Goal: Task Accomplishment & Management: Manage account settings

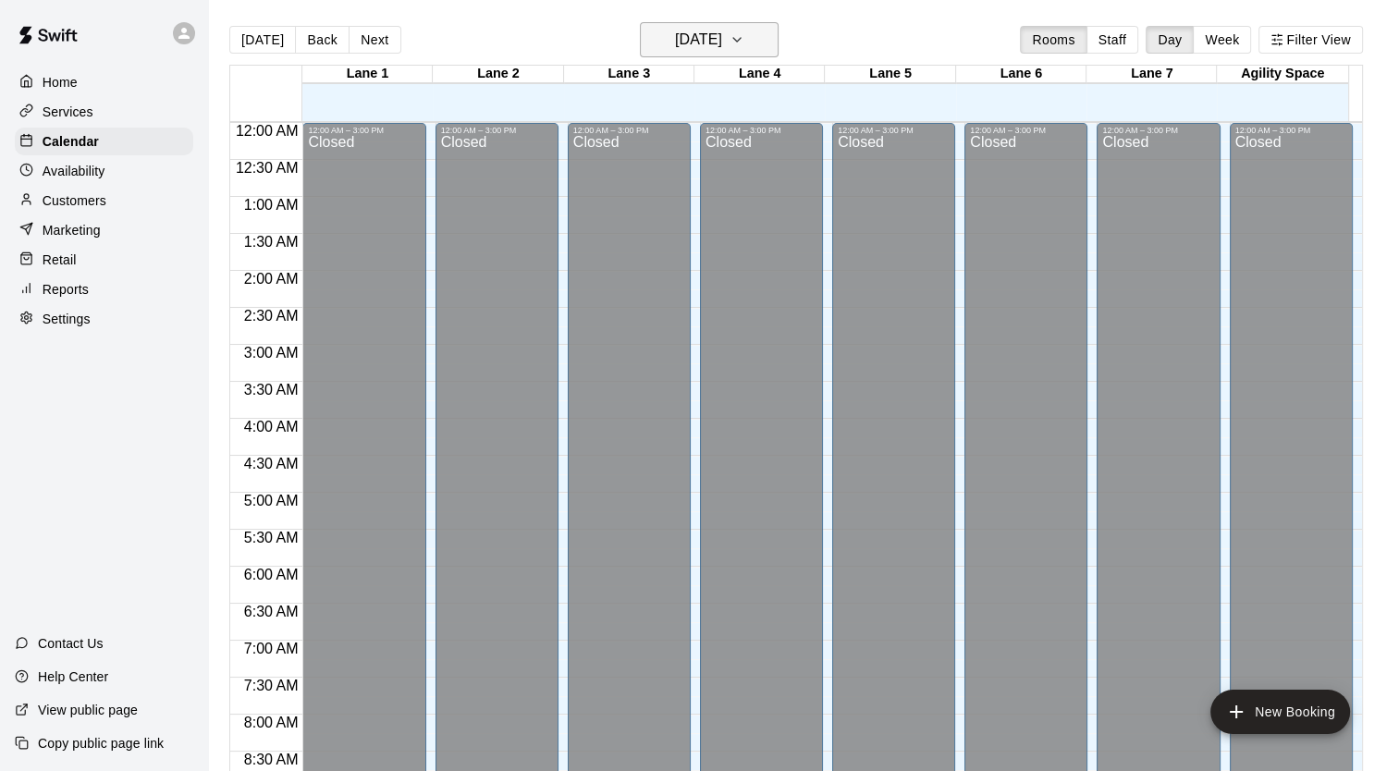
scroll to position [1048, 0]
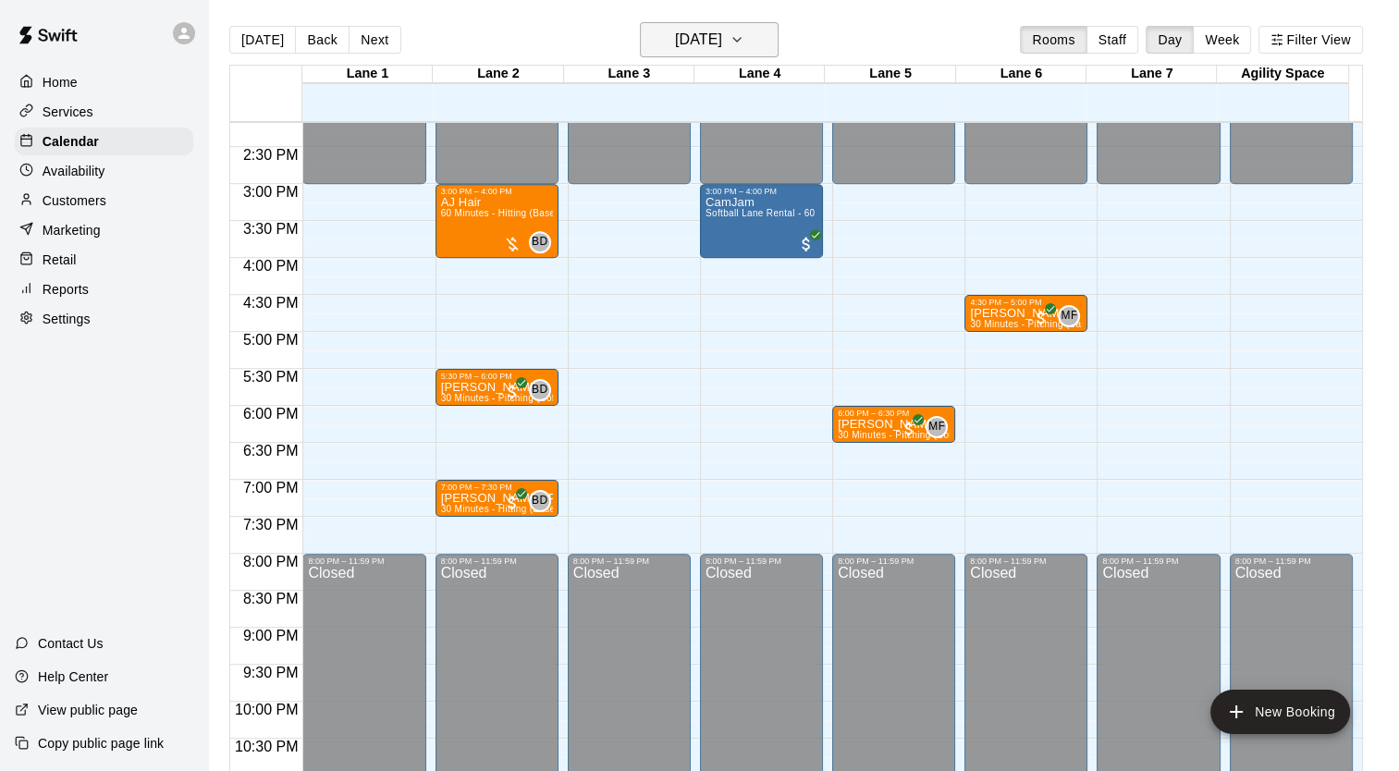
click at [722, 39] on h6 "[DATE]" at bounding box center [698, 40] width 47 height 26
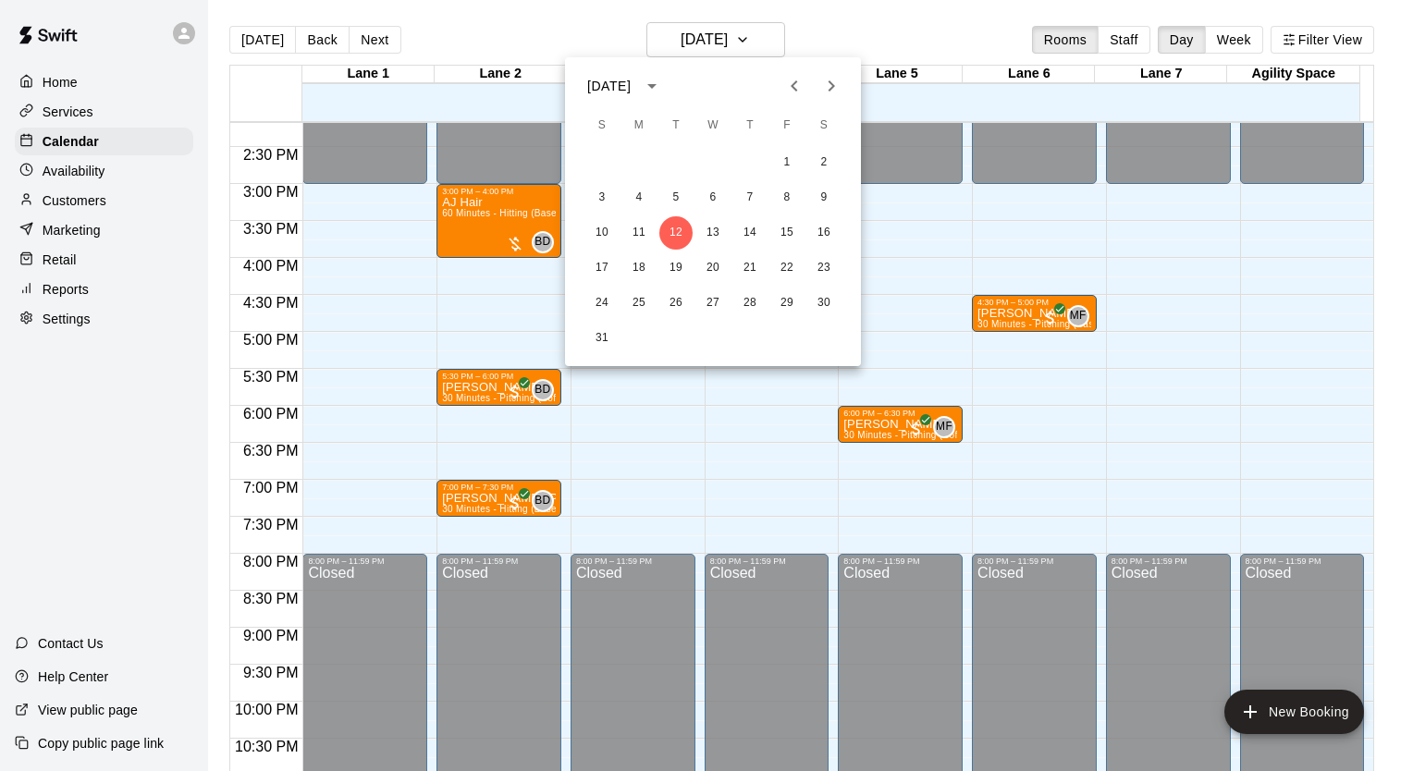
click at [829, 80] on icon "Next month" at bounding box center [831, 86] width 22 height 22
click at [825, 91] on icon "Next month" at bounding box center [831, 86] width 22 height 22
click at [790, 86] on icon "Previous month" at bounding box center [794, 86] width 22 height 22
click at [836, 87] on icon "Next month" at bounding box center [831, 86] width 22 height 22
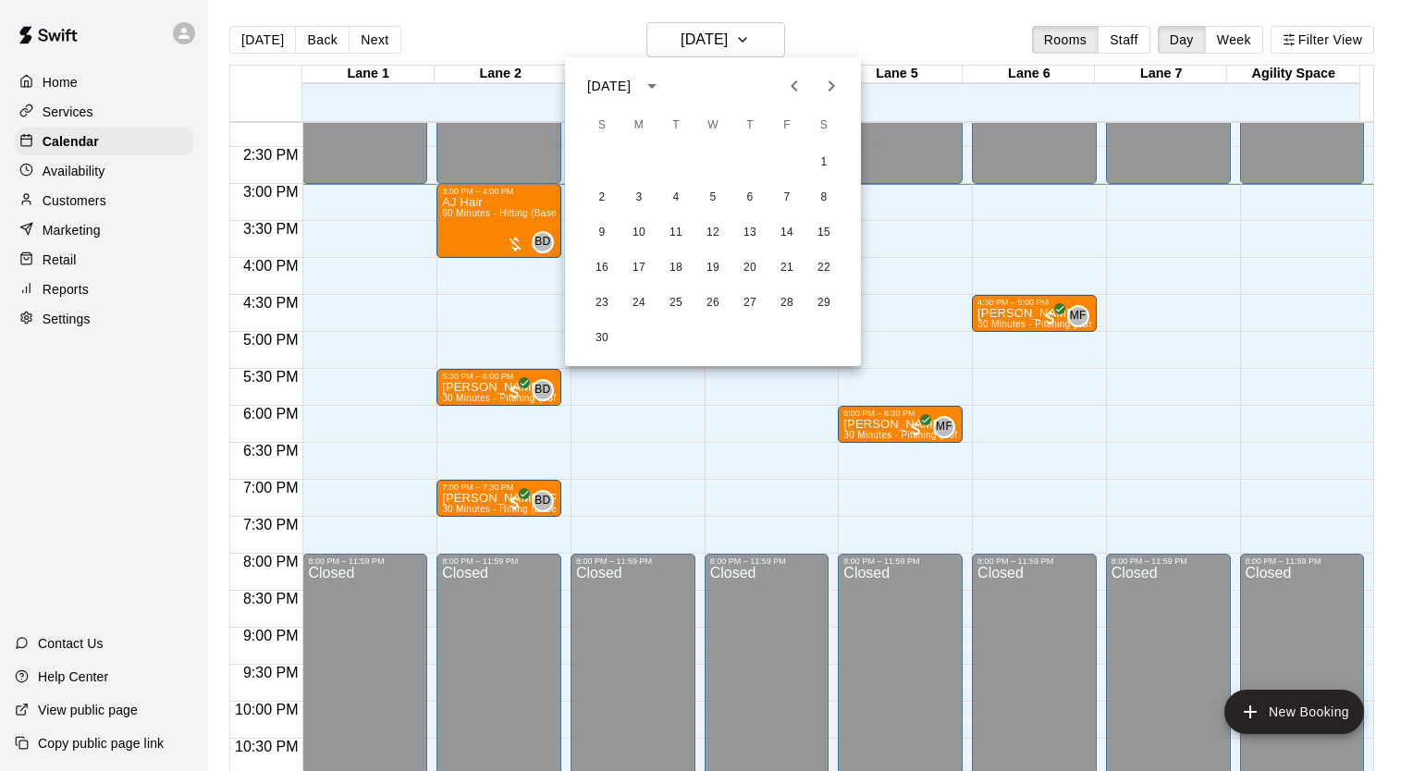
click at [314, 325] on div at bounding box center [706, 385] width 1413 height 771
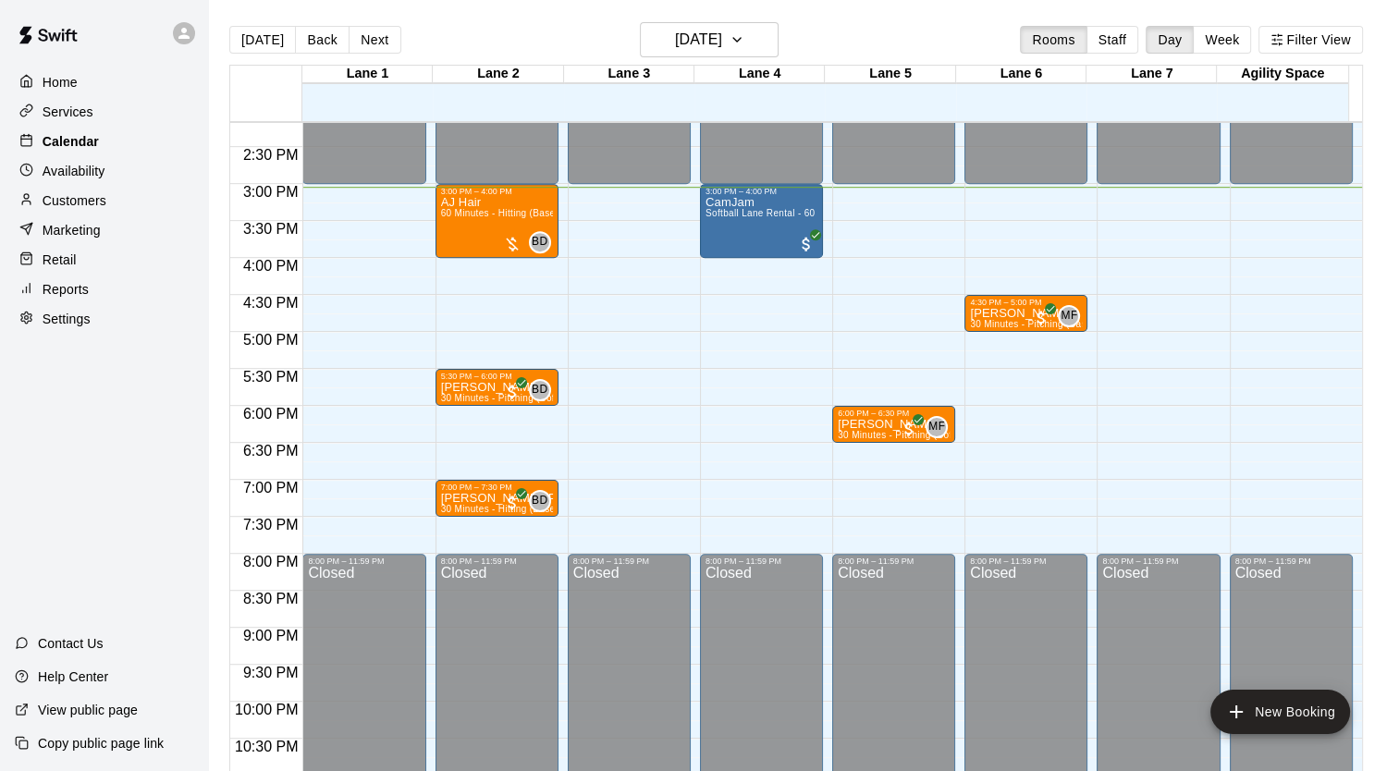
click at [98, 151] on div "Calendar" at bounding box center [104, 142] width 178 height 28
click at [688, 38] on h6 "[DATE]" at bounding box center [698, 40] width 47 height 26
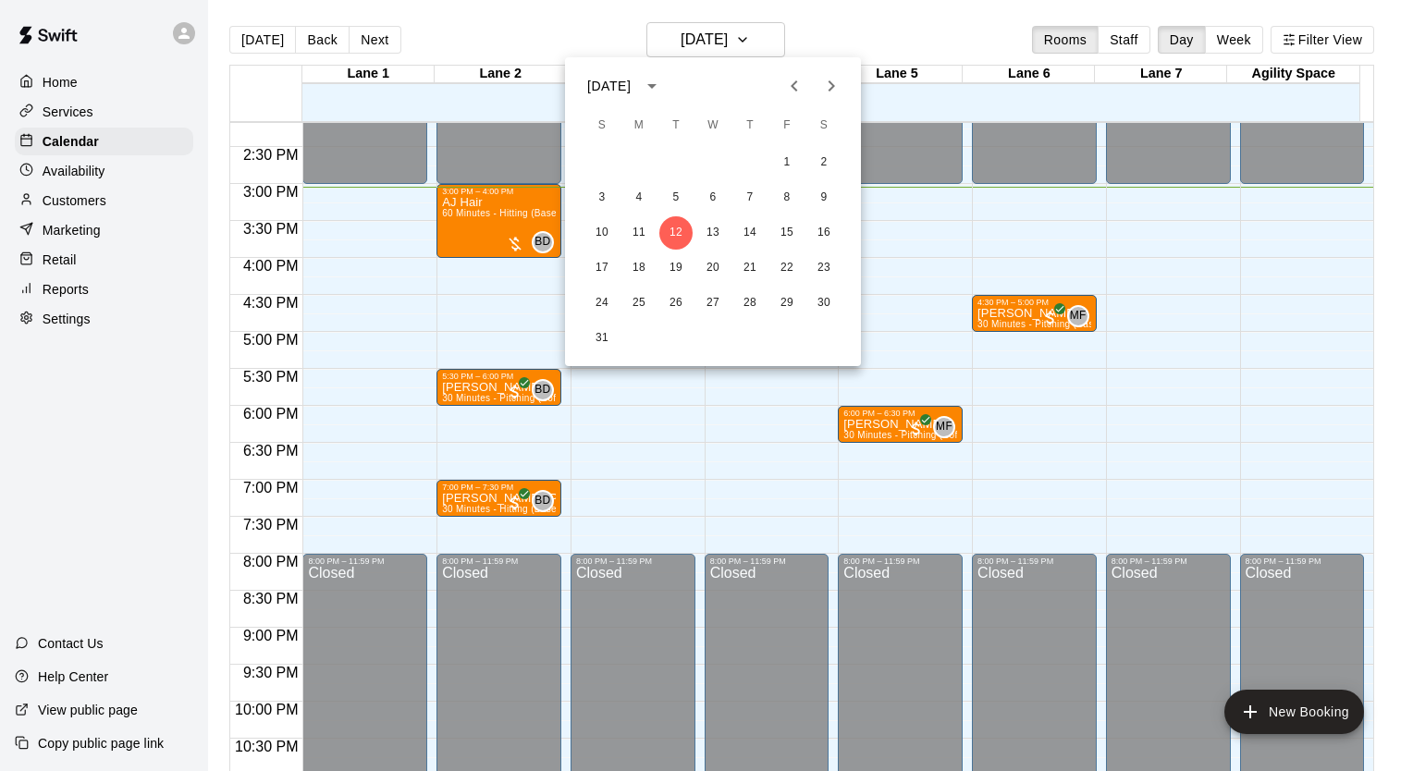
click at [62, 509] on div at bounding box center [706, 385] width 1413 height 771
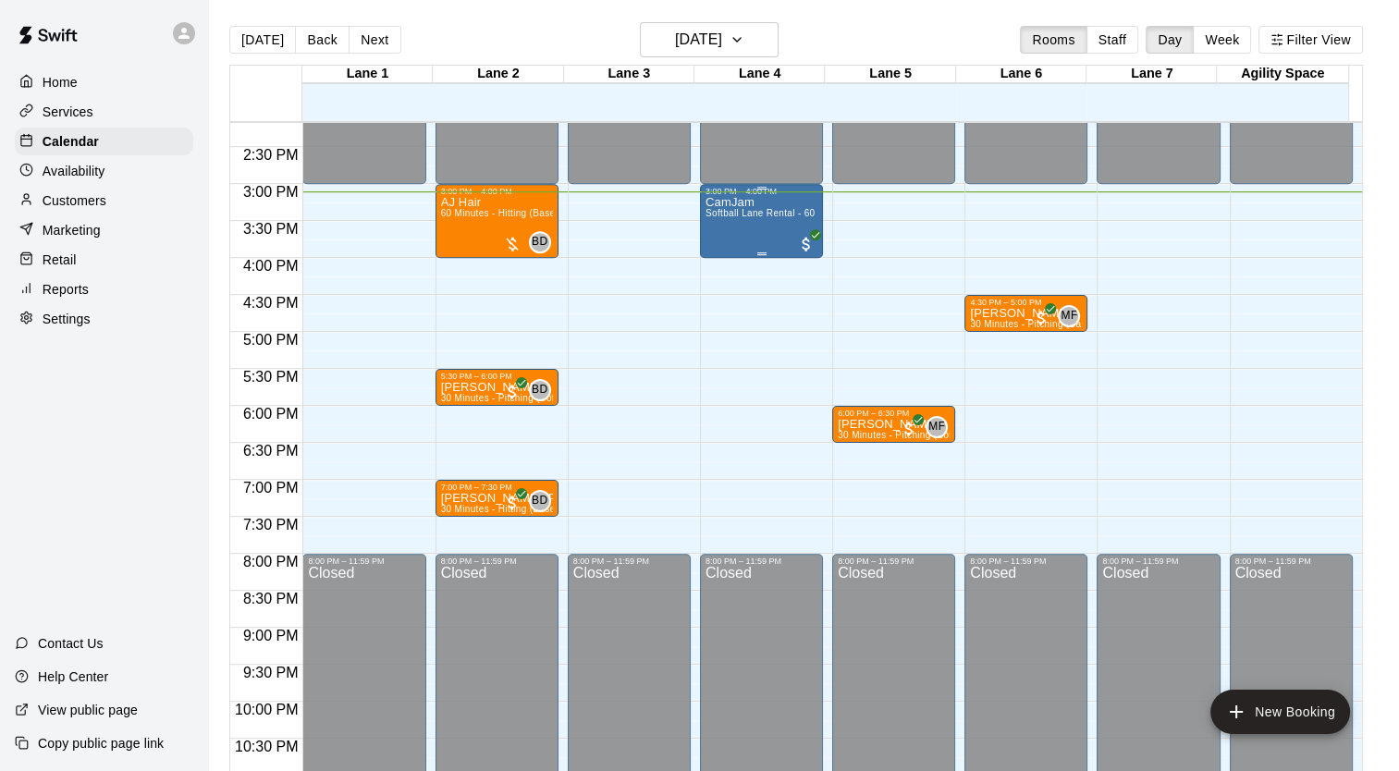
click at [762, 230] on div "CamJam Softball Lane Rental - 60 Minutes" at bounding box center [761, 581] width 112 height 771
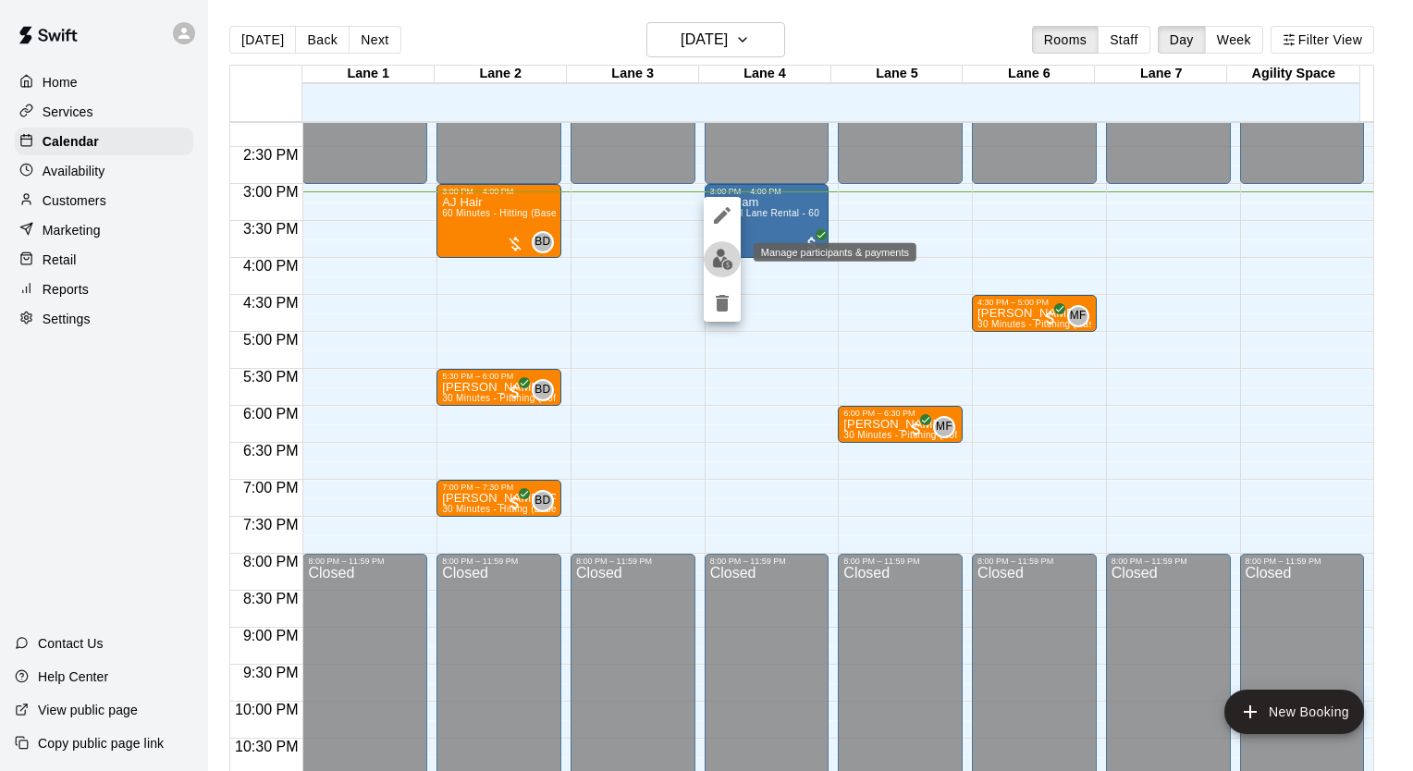
click at [718, 266] on img "edit" at bounding box center [722, 259] width 21 height 21
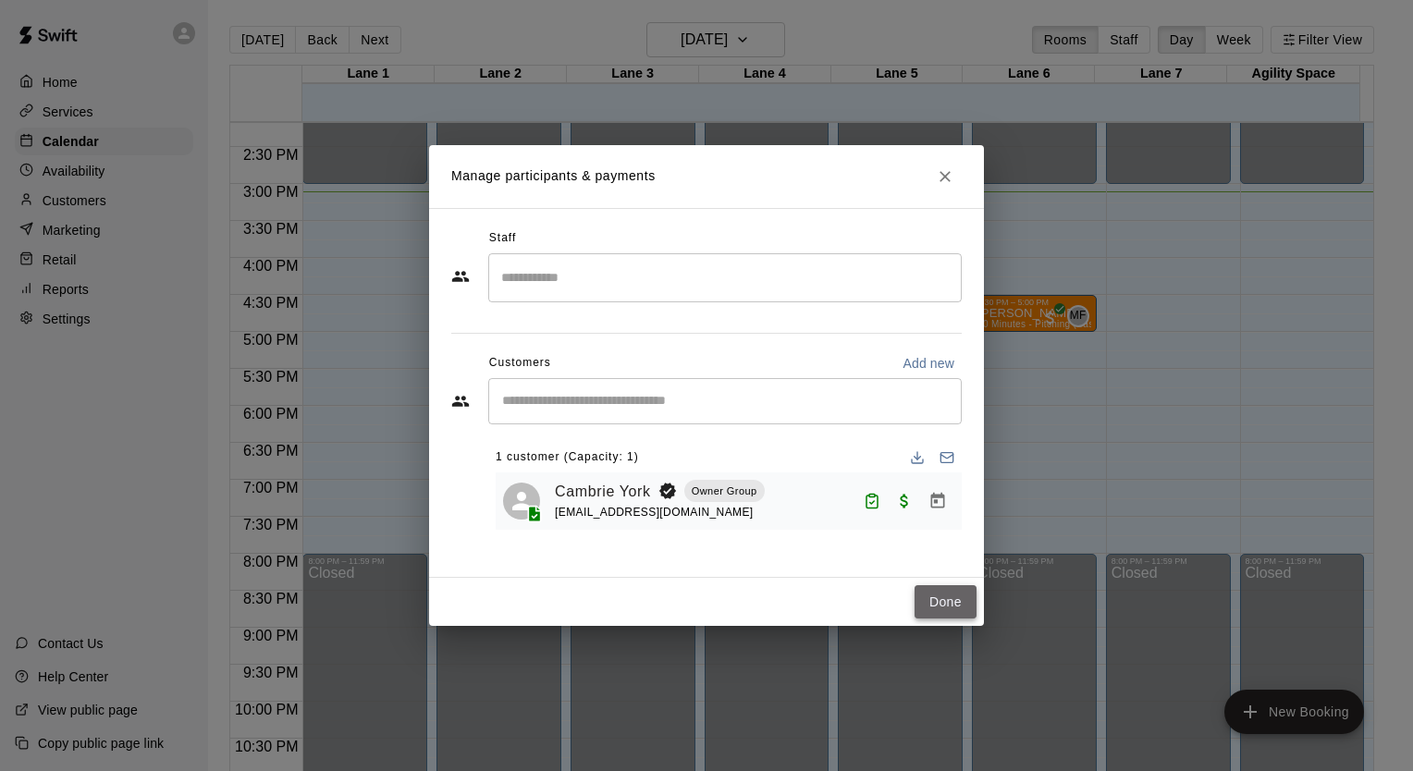
click at [935, 602] on button "Done" at bounding box center [945, 602] width 62 height 34
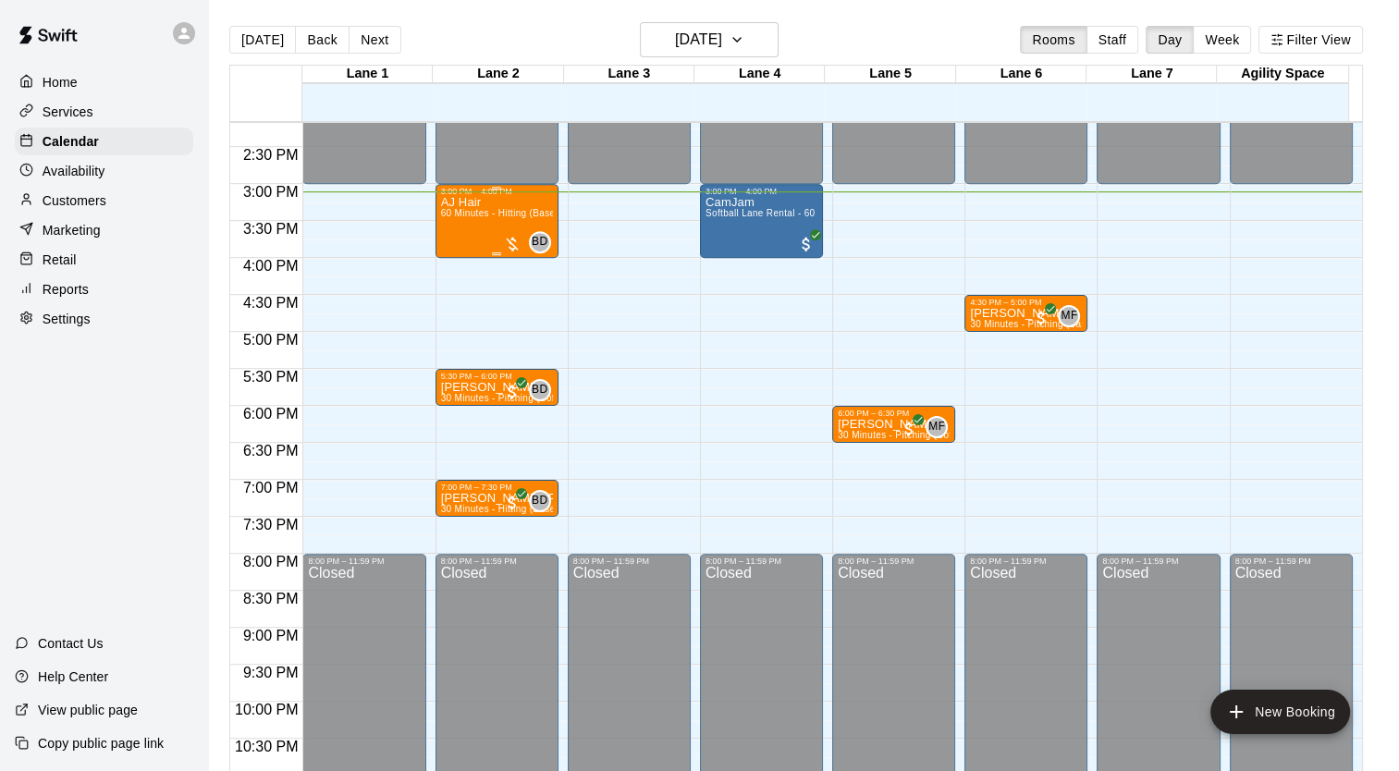
click at [460, 217] on span "60 Minutes - Hitting (Baseball)" at bounding box center [507, 213] width 133 height 10
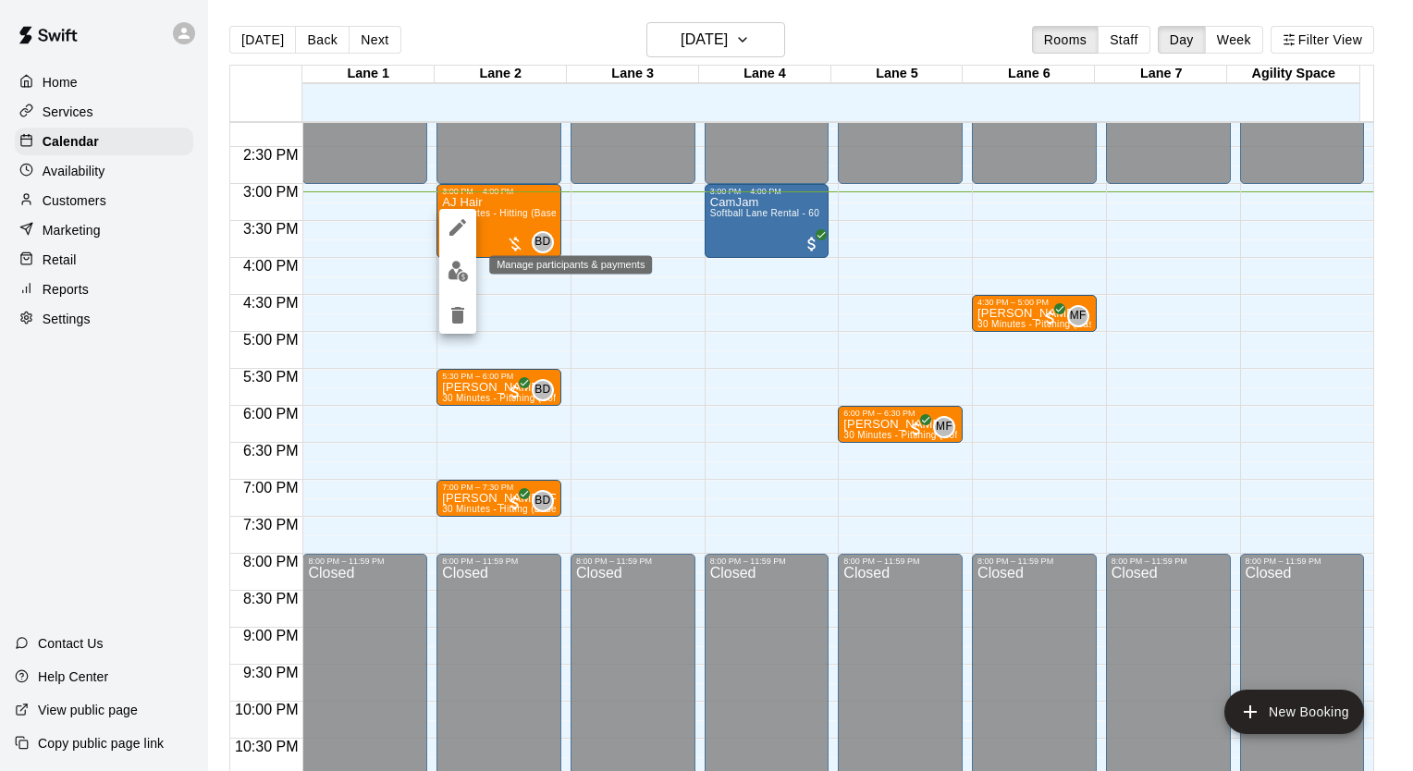
click at [459, 275] on img "edit" at bounding box center [457, 271] width 21 height 21
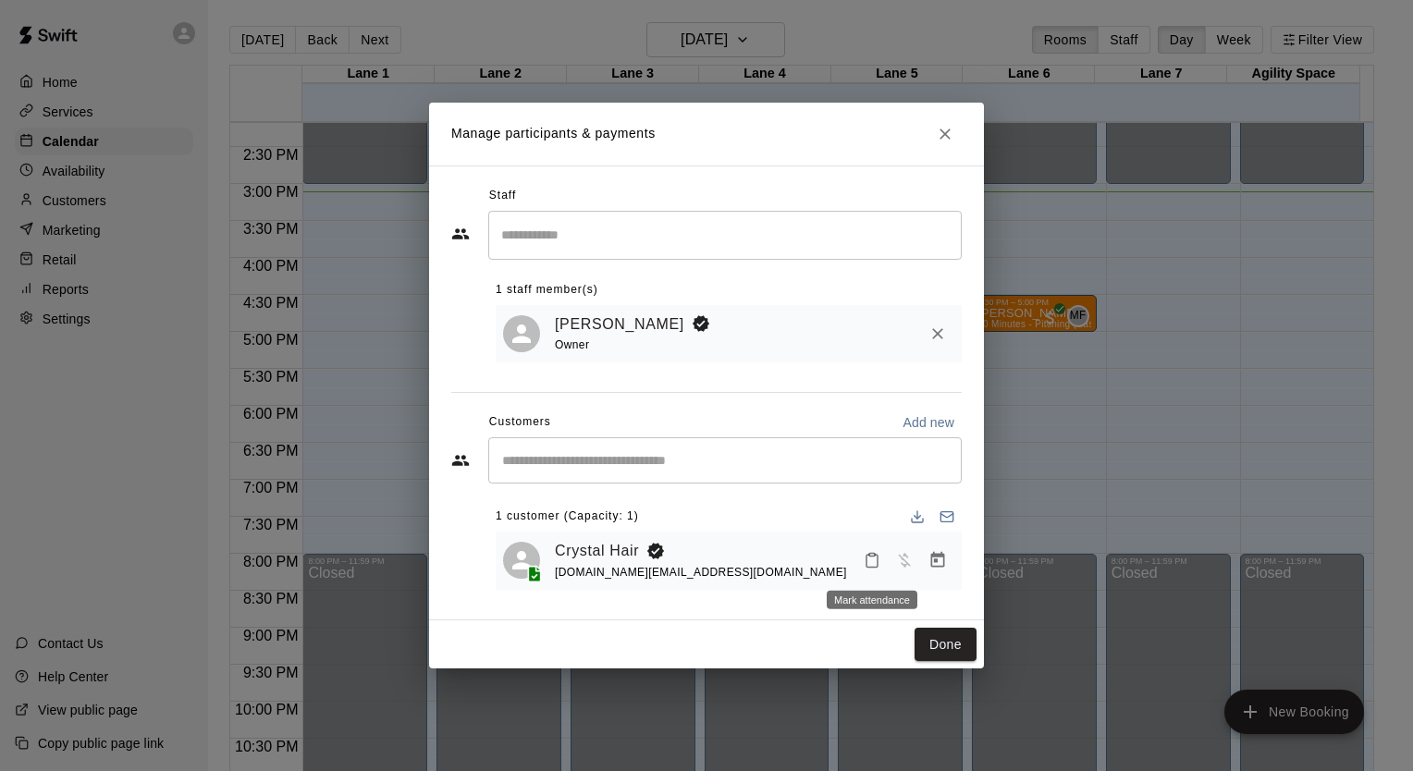
click at [877, 571] on button "Mark attendance" at bounding box center [871, 560] width 31 height 31
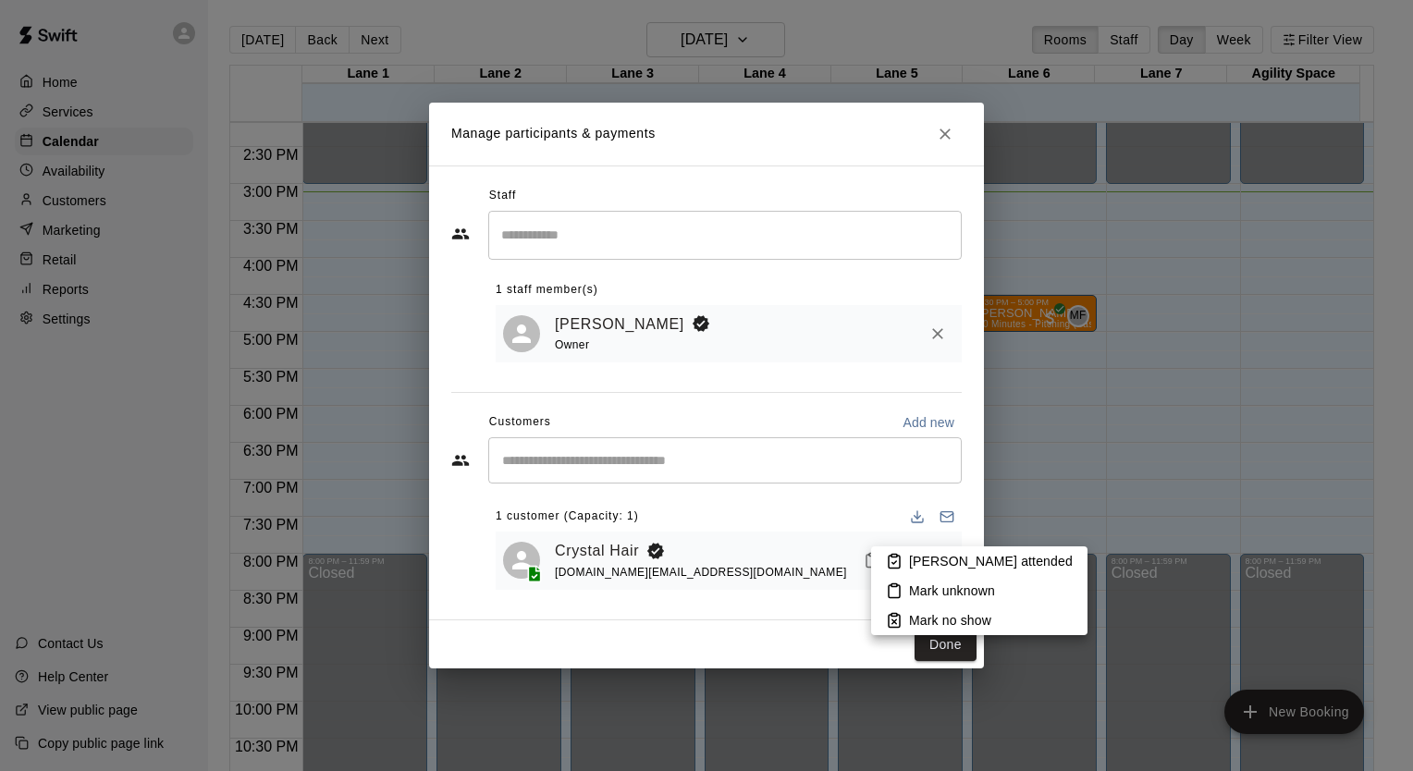
click at [932, 561] on p "[PERSON_NAME] attended" at bounding box center [991, 561] width 164 height 18
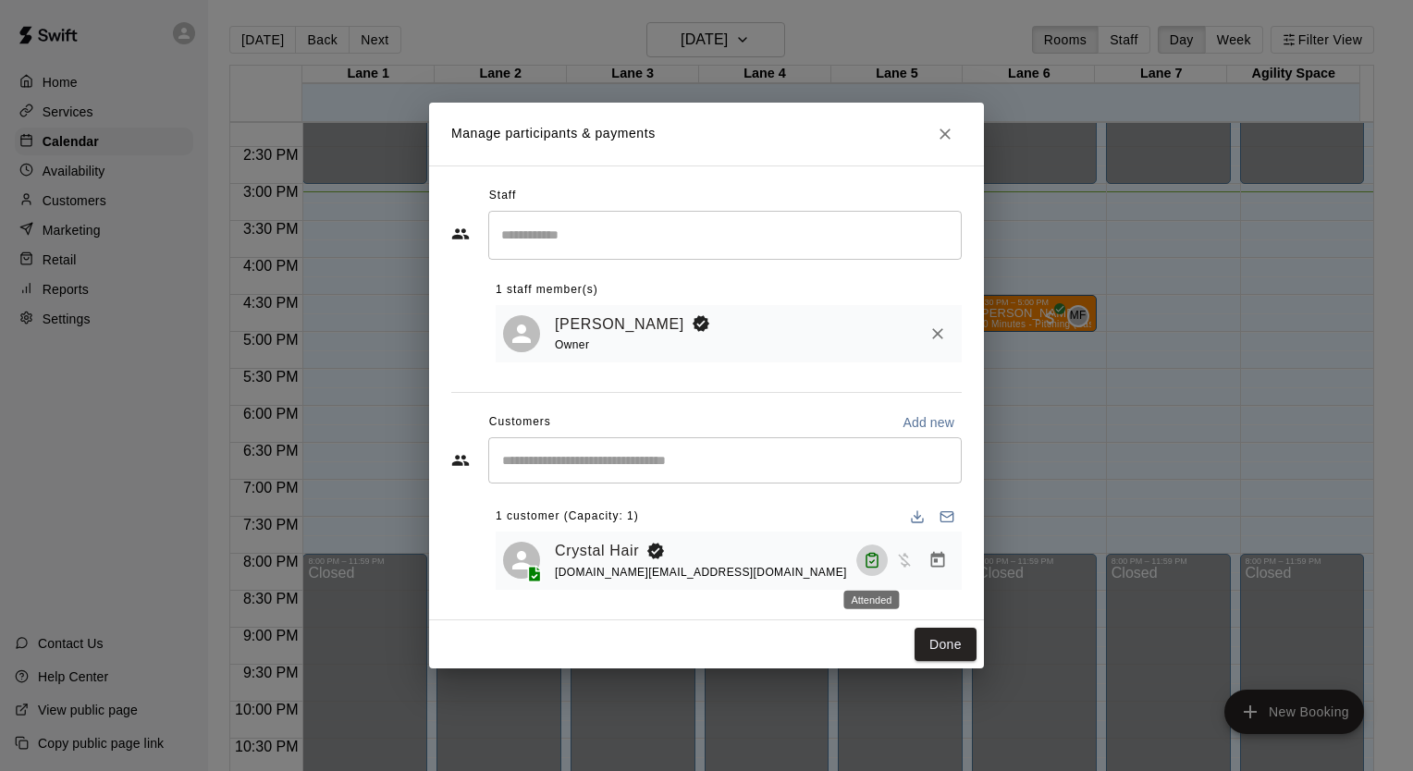
click at [864, 563] on icon "Attended" at bounding box center [872, 560] width 17 height 17
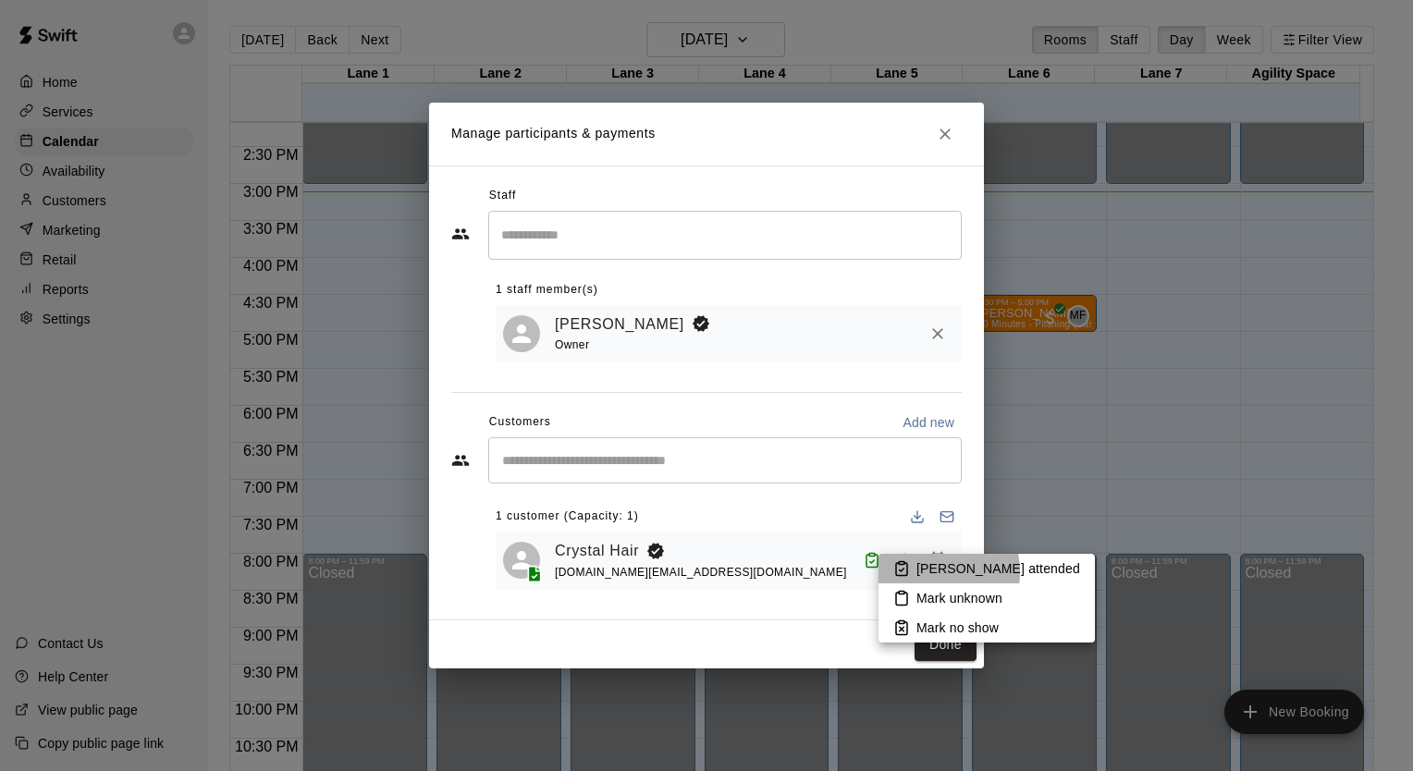
click at [917, 572] on p "[PERSON_NAME] attended" at bounding box center [998, 568] width 164 height 18
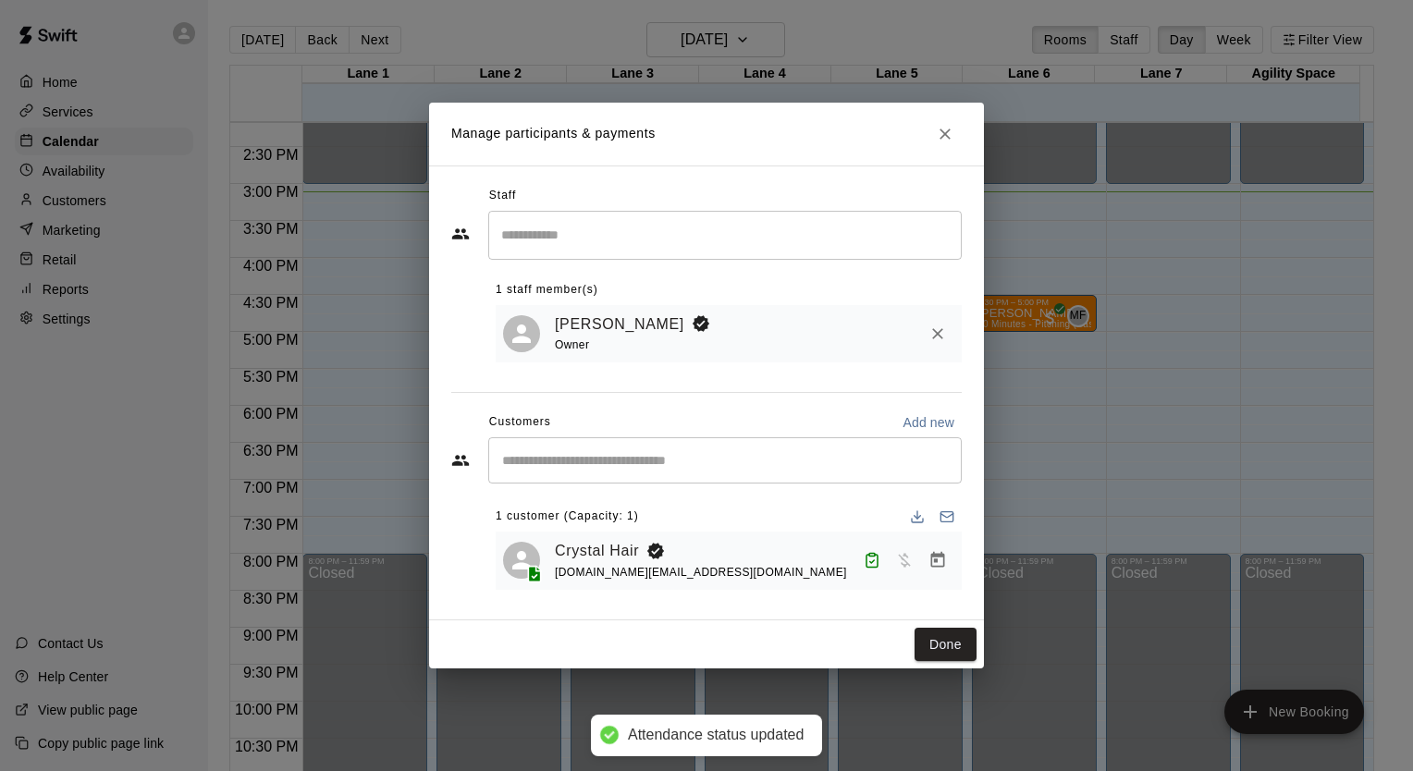
click at [1085, 436] on div "Manage participants & payments Staff ​ 1 staff member(s) [PERSON_NAME] Owner Cu…" at bounding box center [706, 385] width 1413 height 771
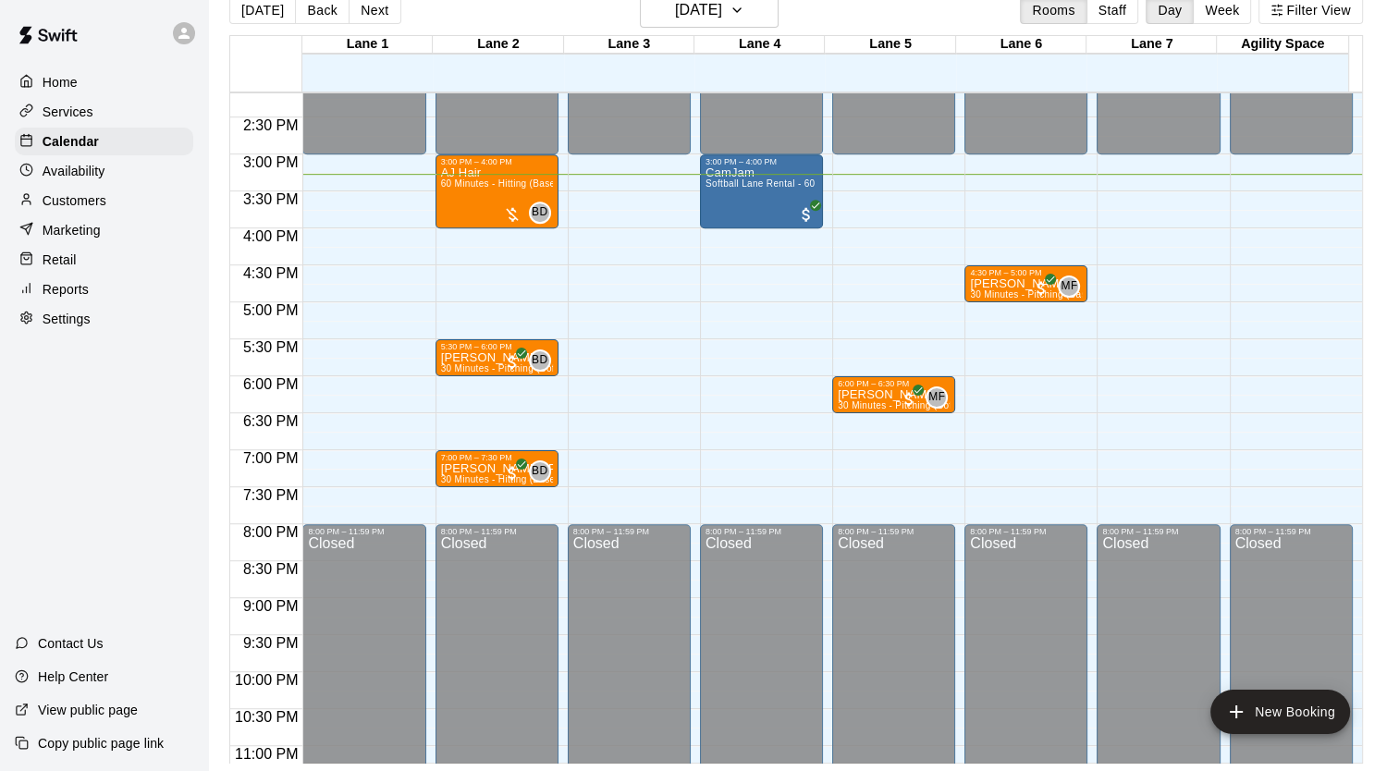
click at [365, 13] on button "Next" at bounding box center [375, 10] width 52 height 28
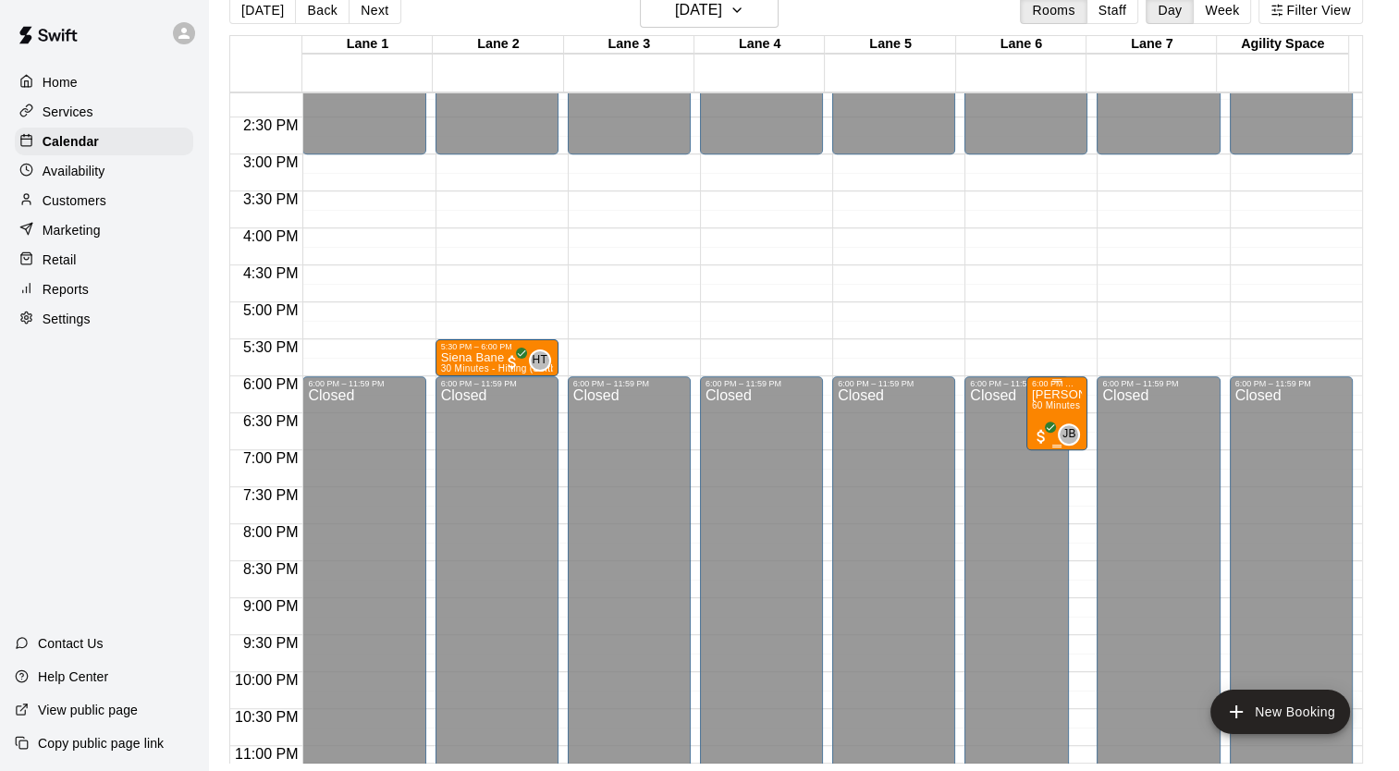
click at [1061, 398] on div "[PERSON_NAME] 60 Minutes - Hitting (Baseball)" at bounding box center [1057, 773] width 51 height 771
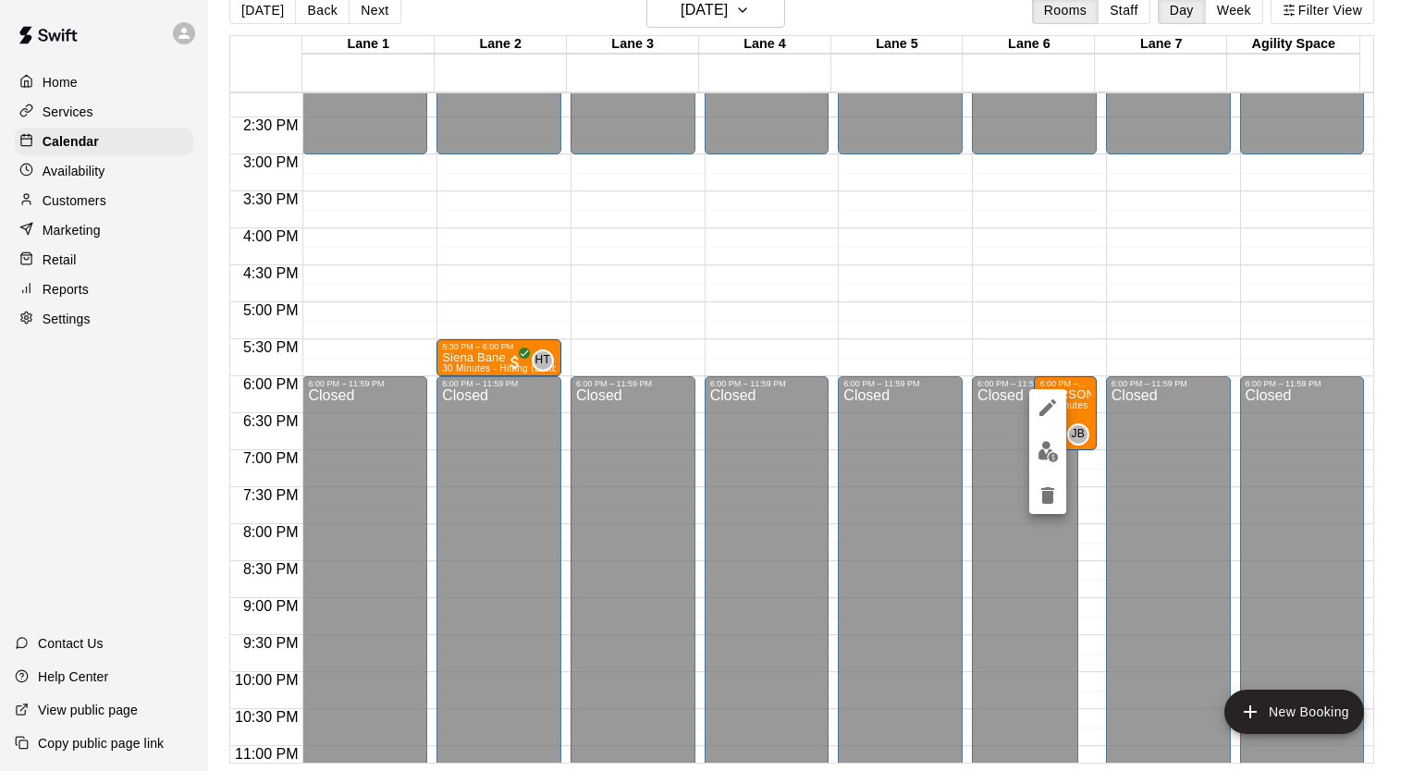
click at [1252, 241] on div at bounding box center [706, 385] width 1413 height 771
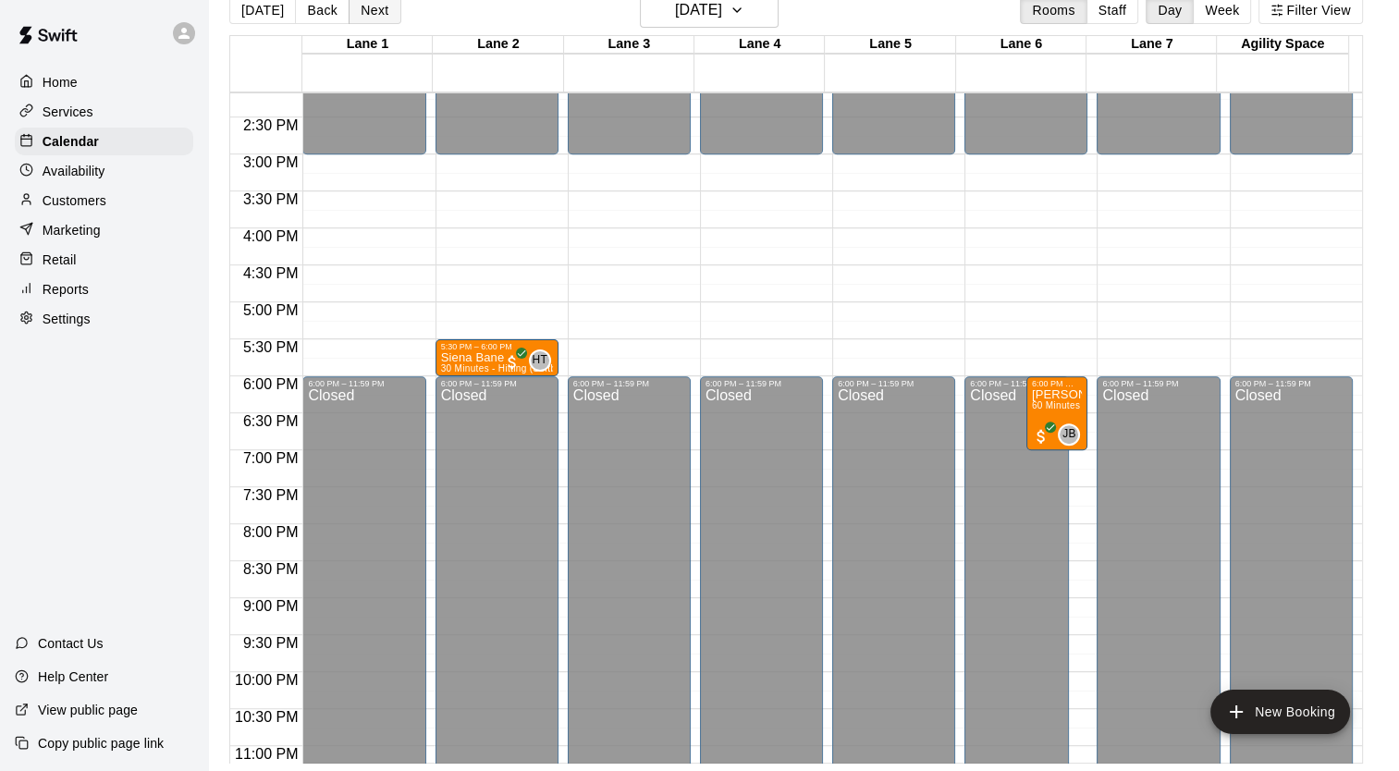
click at [368, 19] on button "Next" at bounding box center [375, 10] width 52 height 28
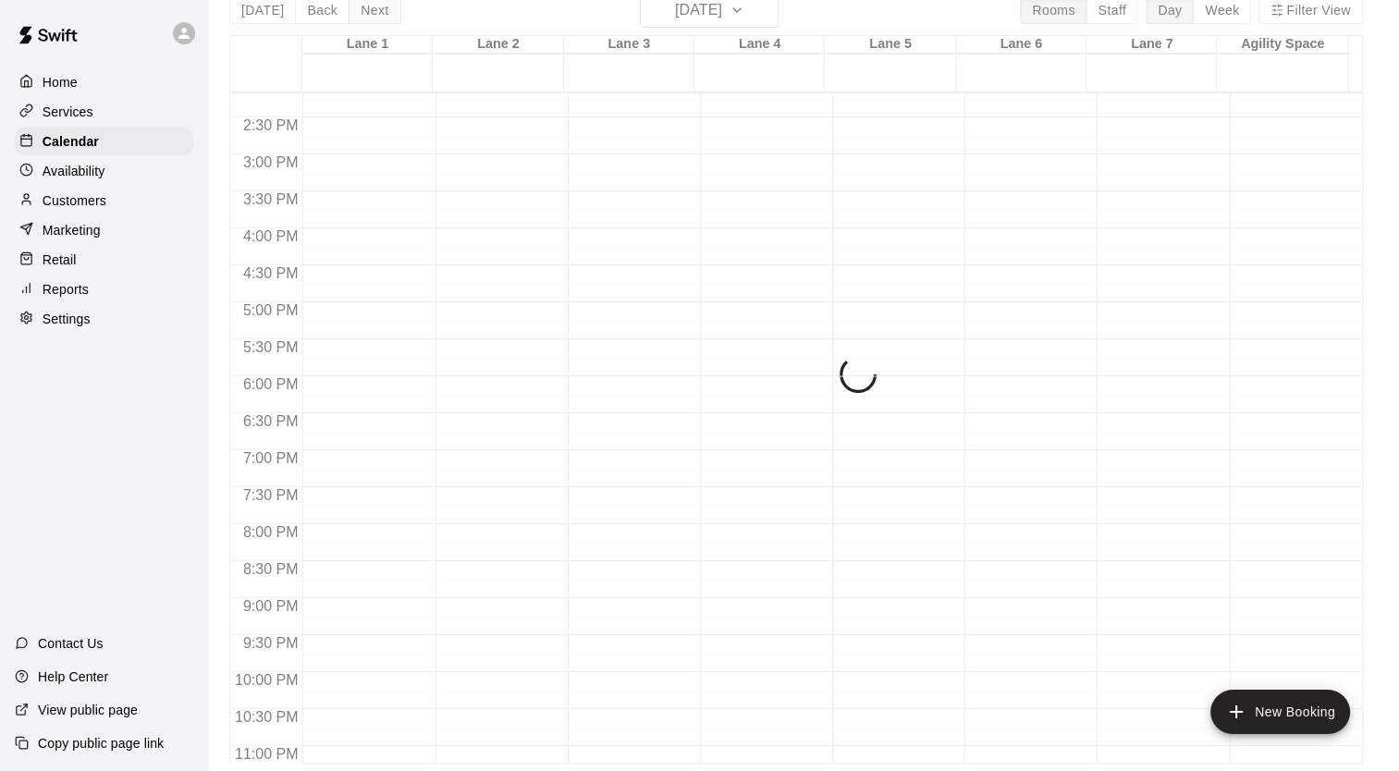
click at [368, 19] on button "Next" at bounding box center [375, 10] width 52 height 28
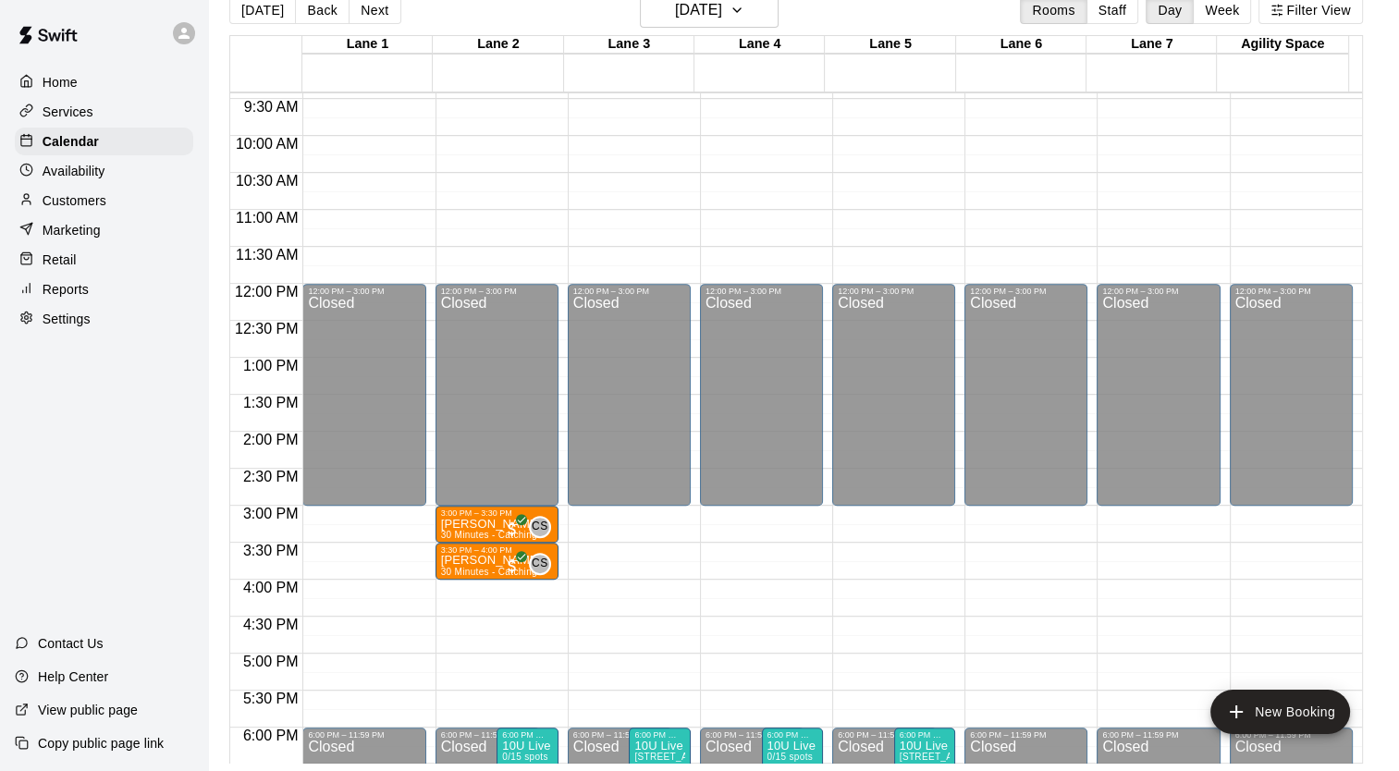
scroll to position [494, 0]
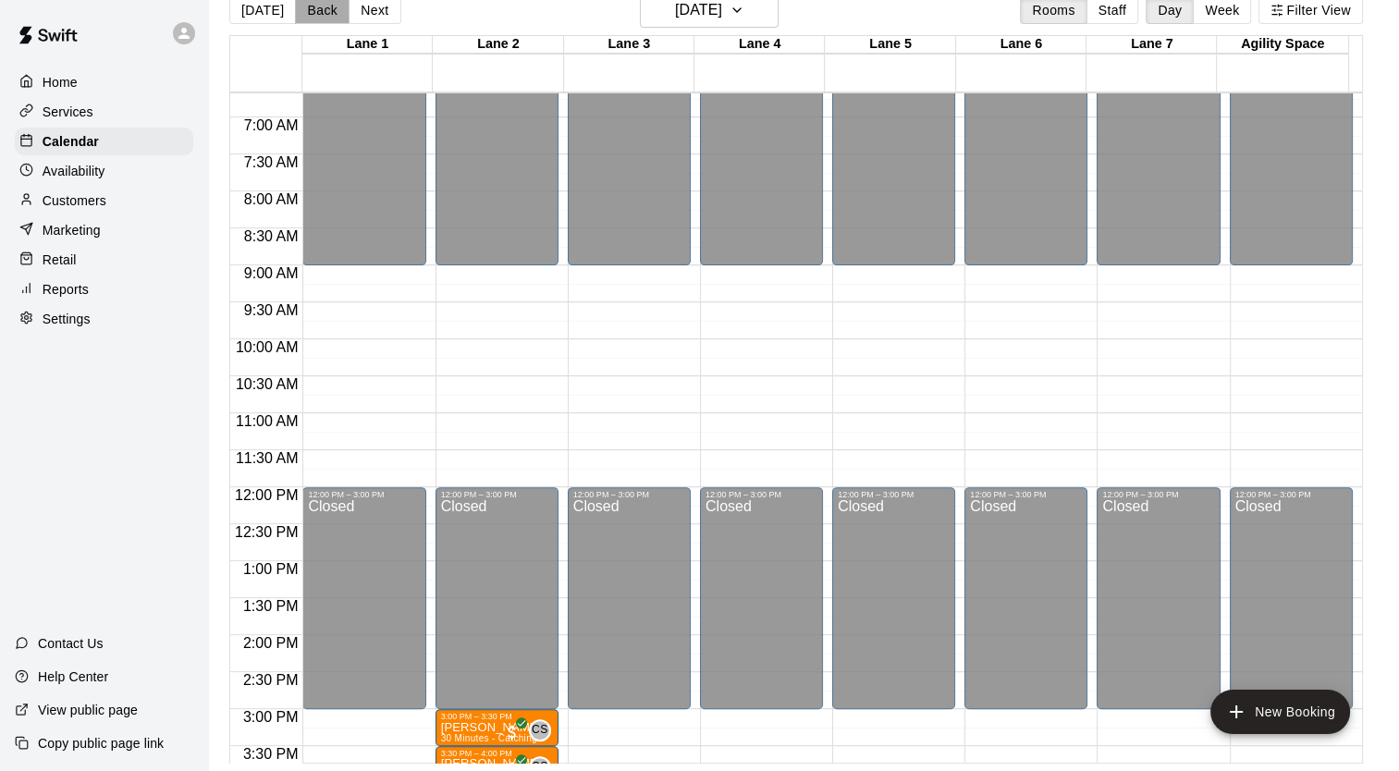
click at [321, 18] on button "Back" at bounding box center [322, 10] width 55 height 28
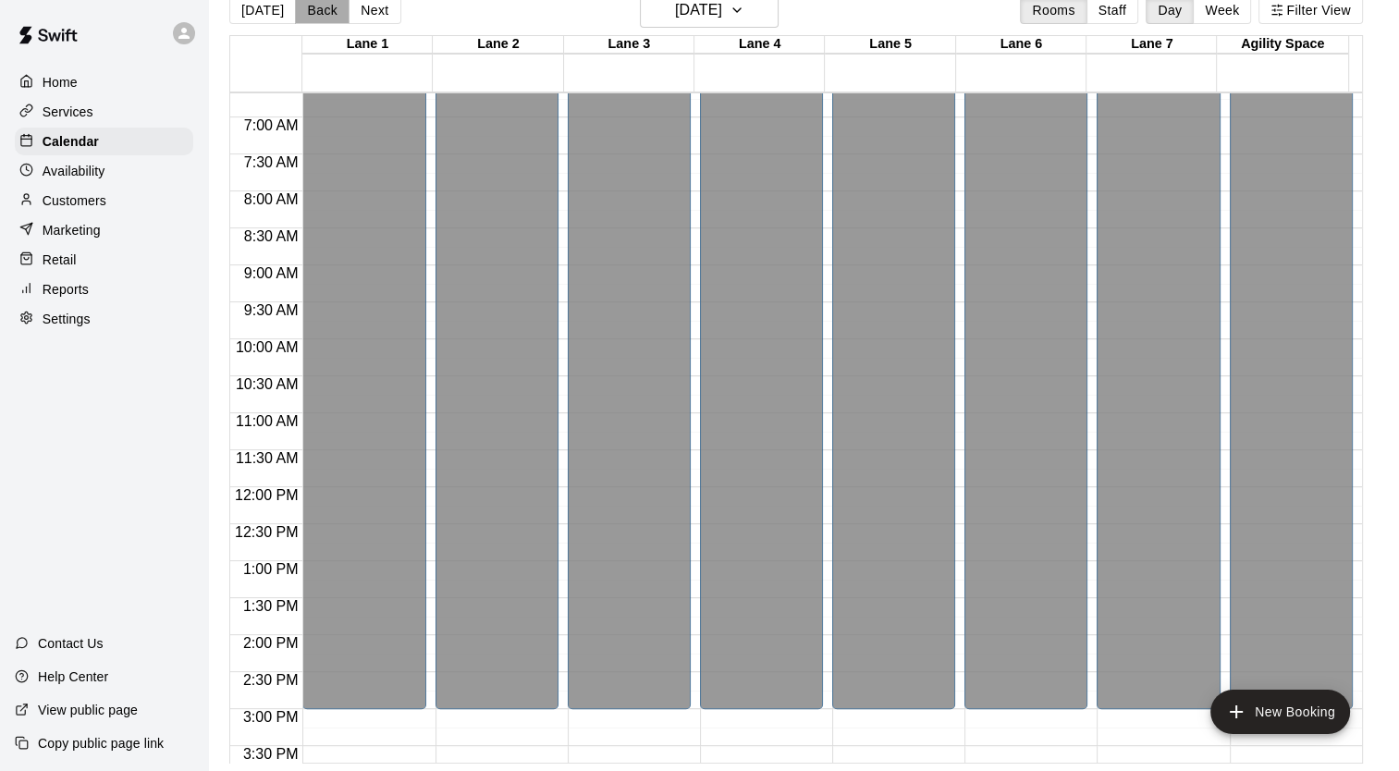
click at [321, 18] on button "Back" at bounding box center [322, 10] width 55 height 28
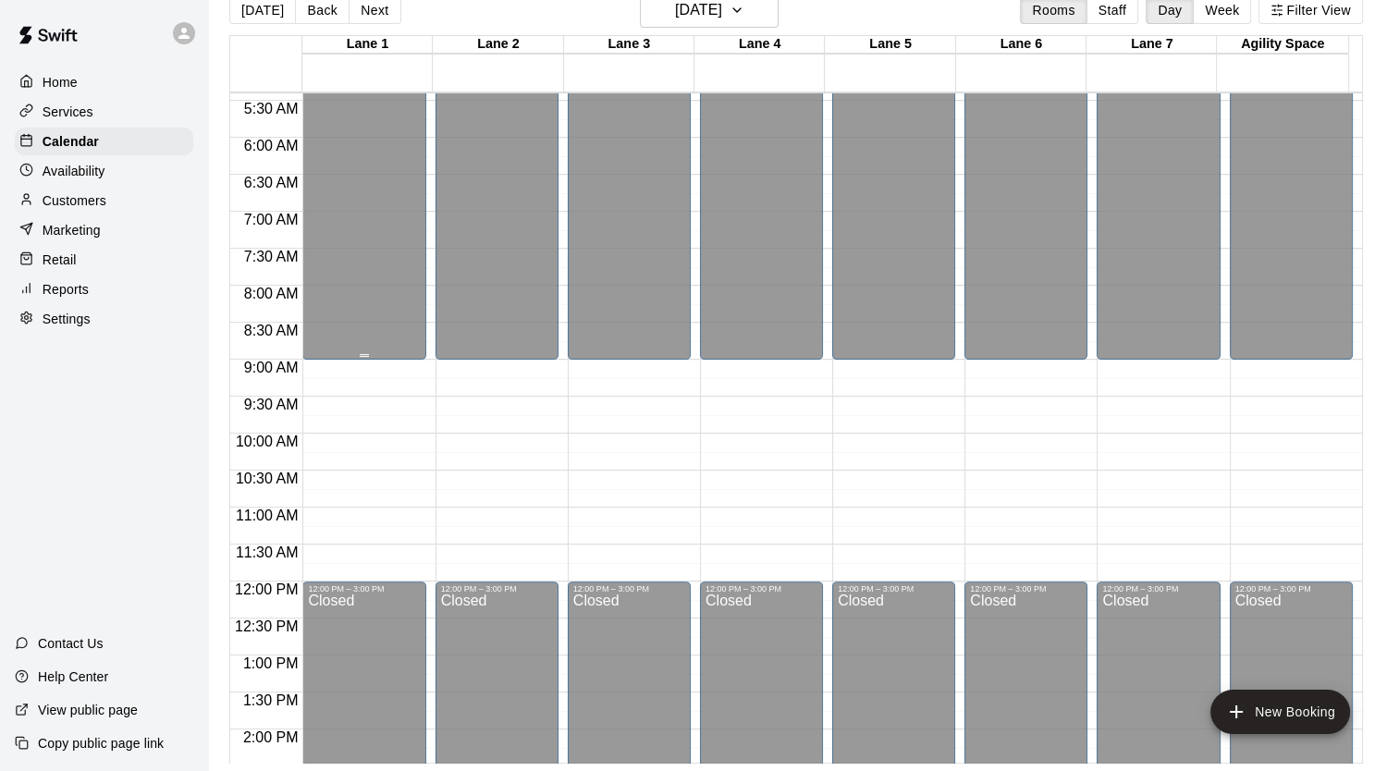
scroll to position [401, 0]
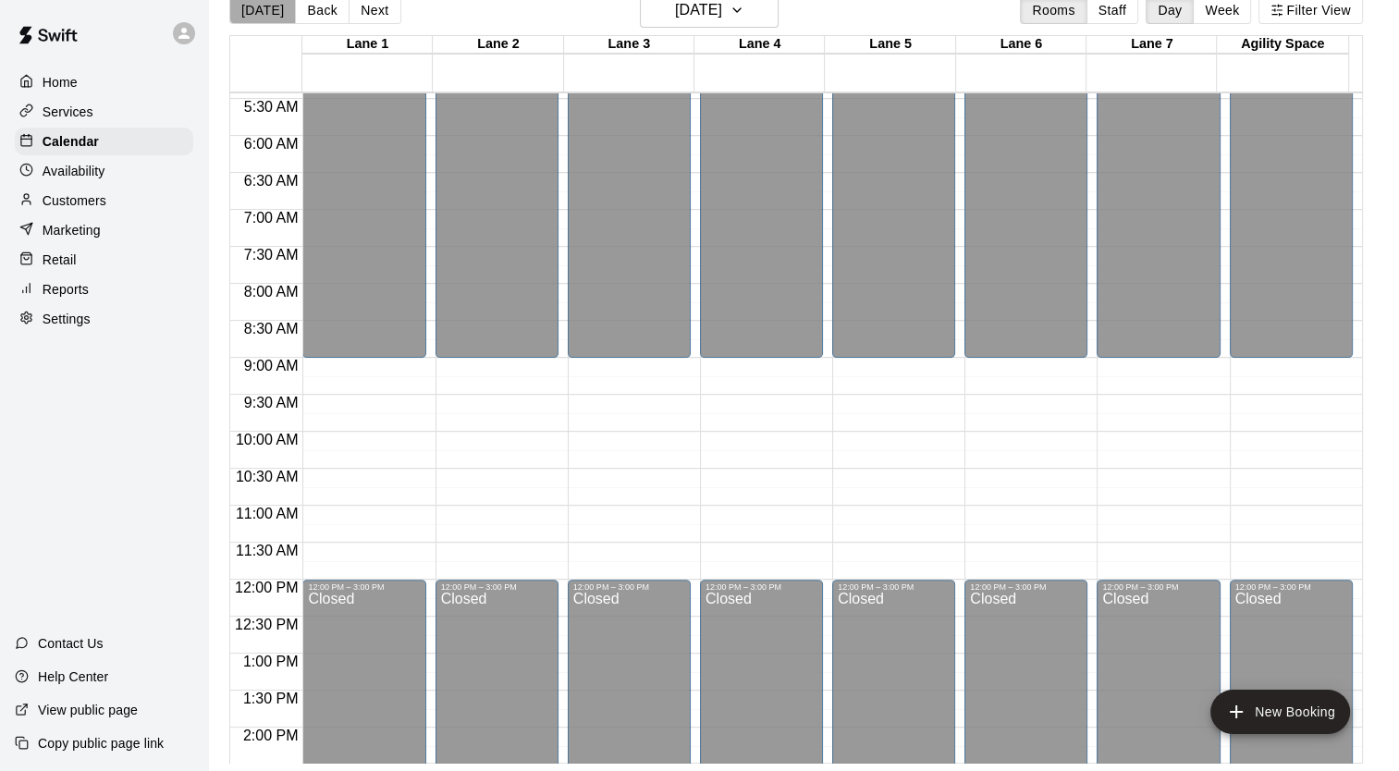
click at [281, 12] on button "[DATE]" at bounding box center [262, 10] width 67 height 28
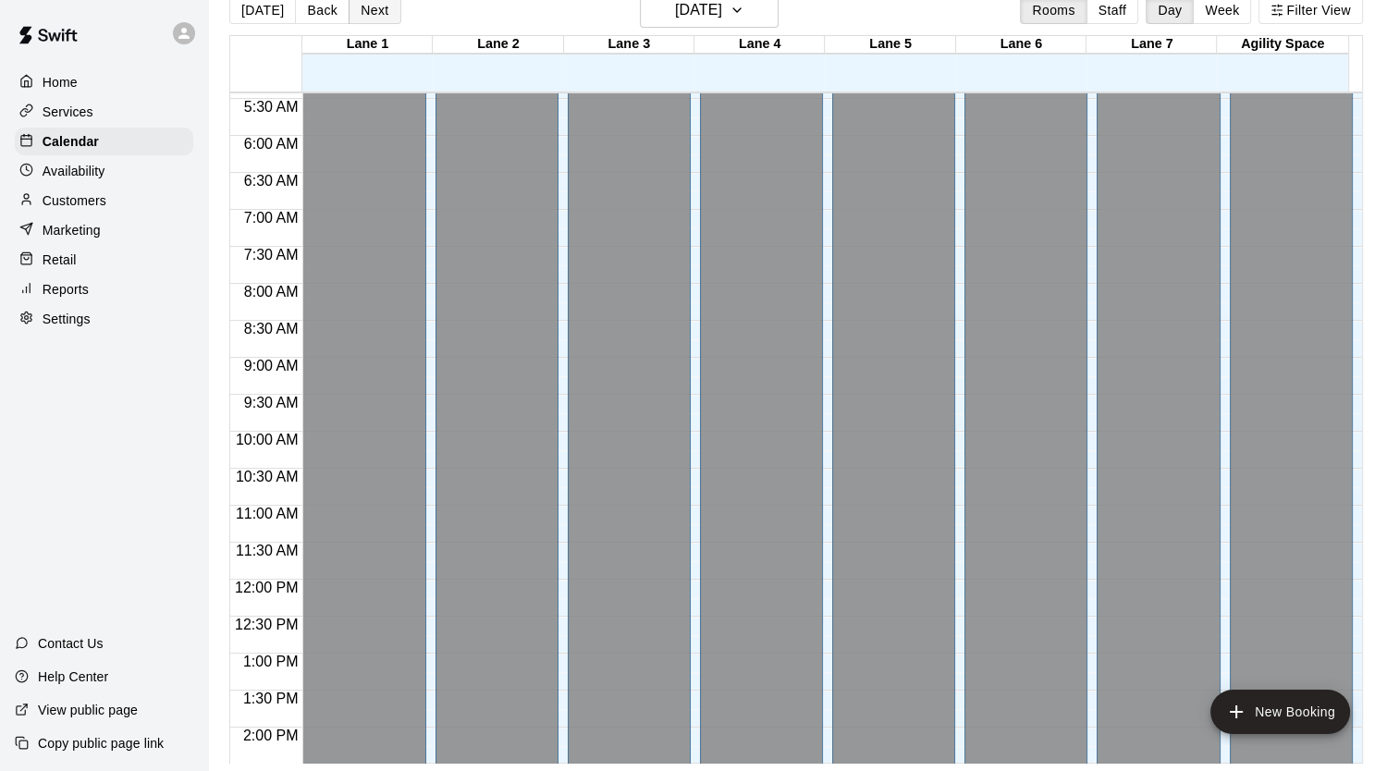
click at [370, 17] on button "Next" at bounding box center [375, 10] width 52 height 28
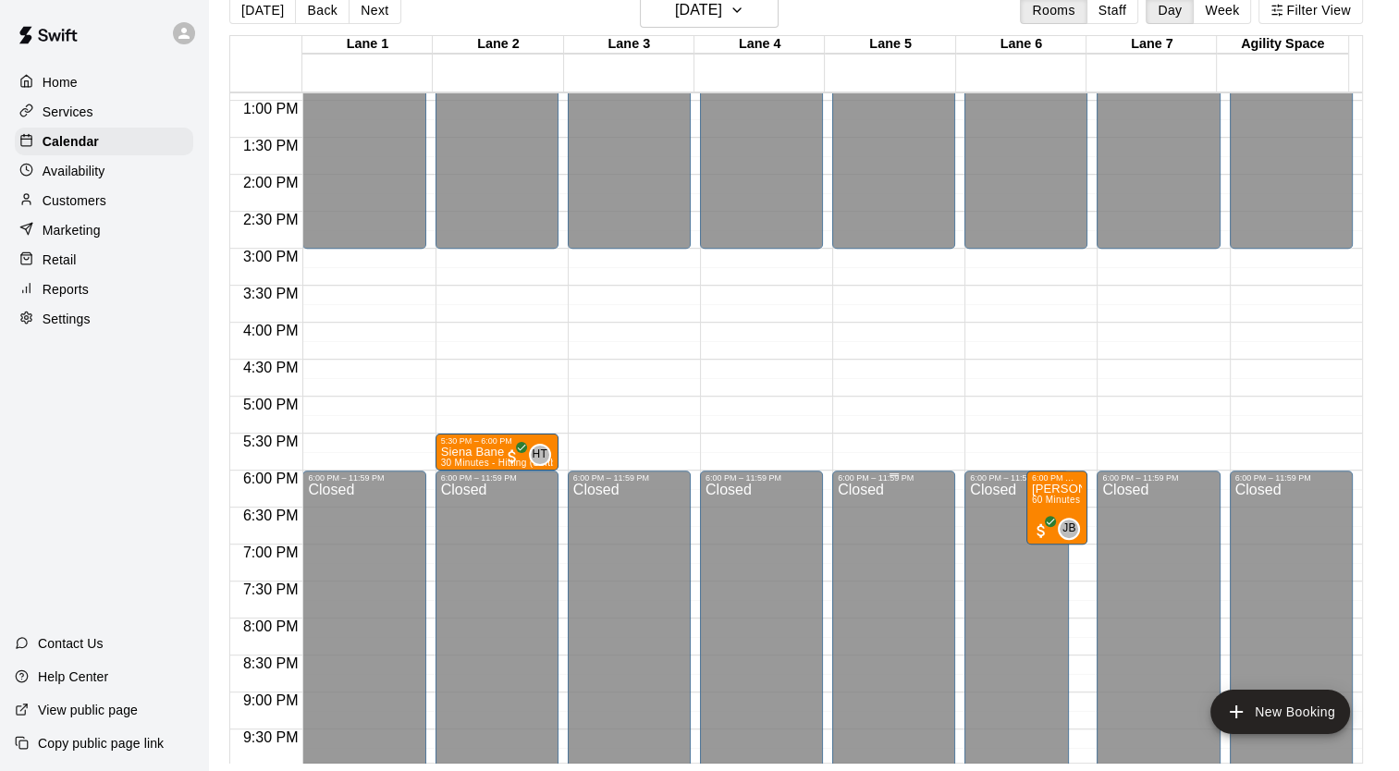
scroll to position [956, 0]
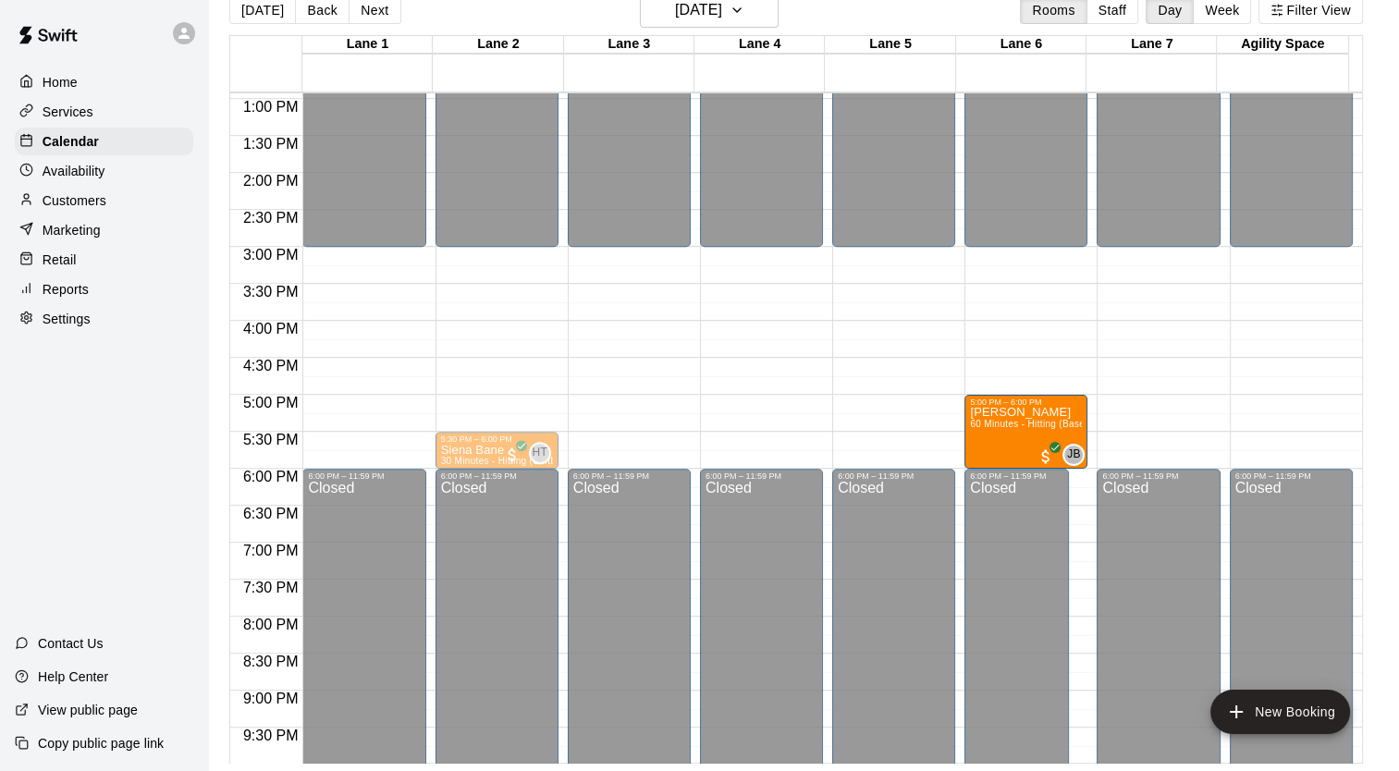
drag, startPoint x: 1052, startPoint y: 501, endPoint x: 1032, endPoint y: 435, distance: 69.6
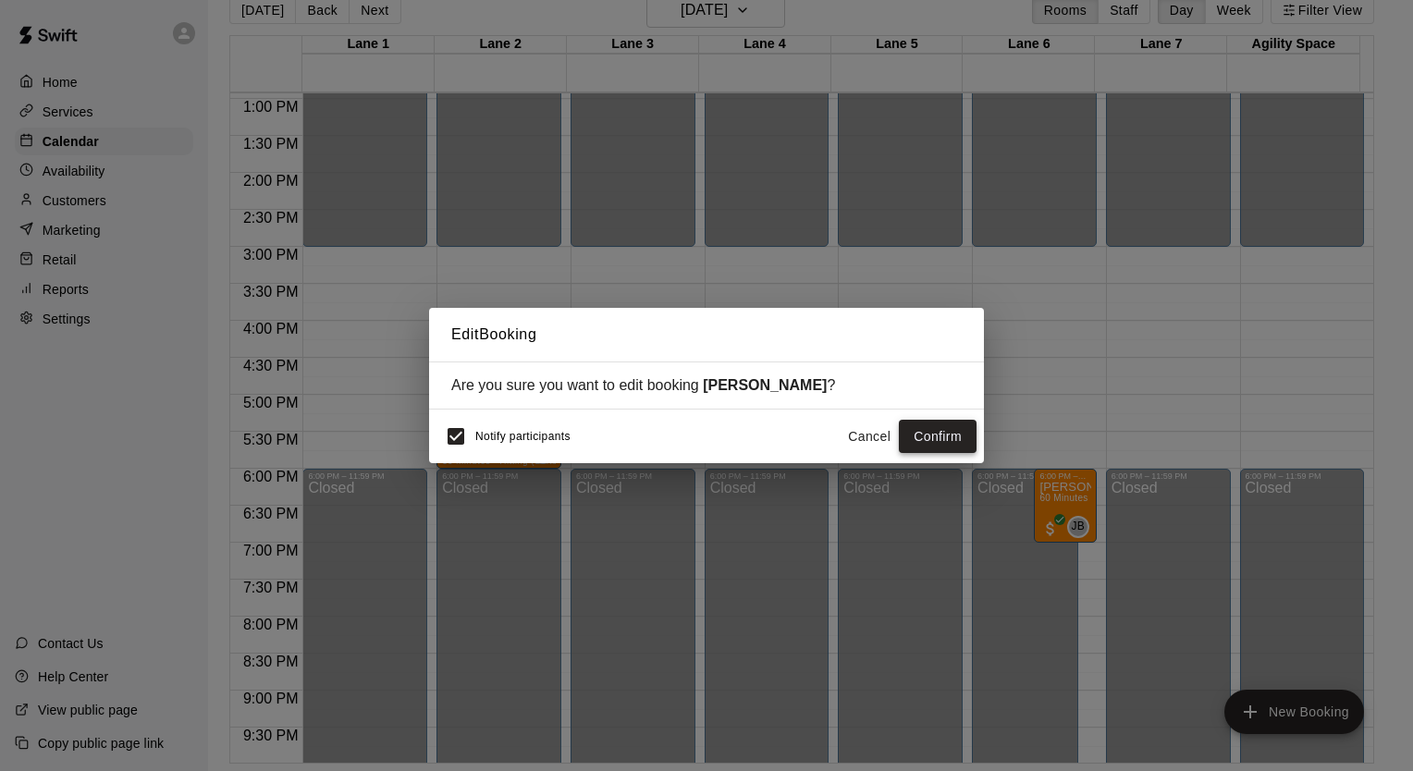
click at [968, 449] on button "Confirm" at bounding box center [938, 437] width 78 height 34
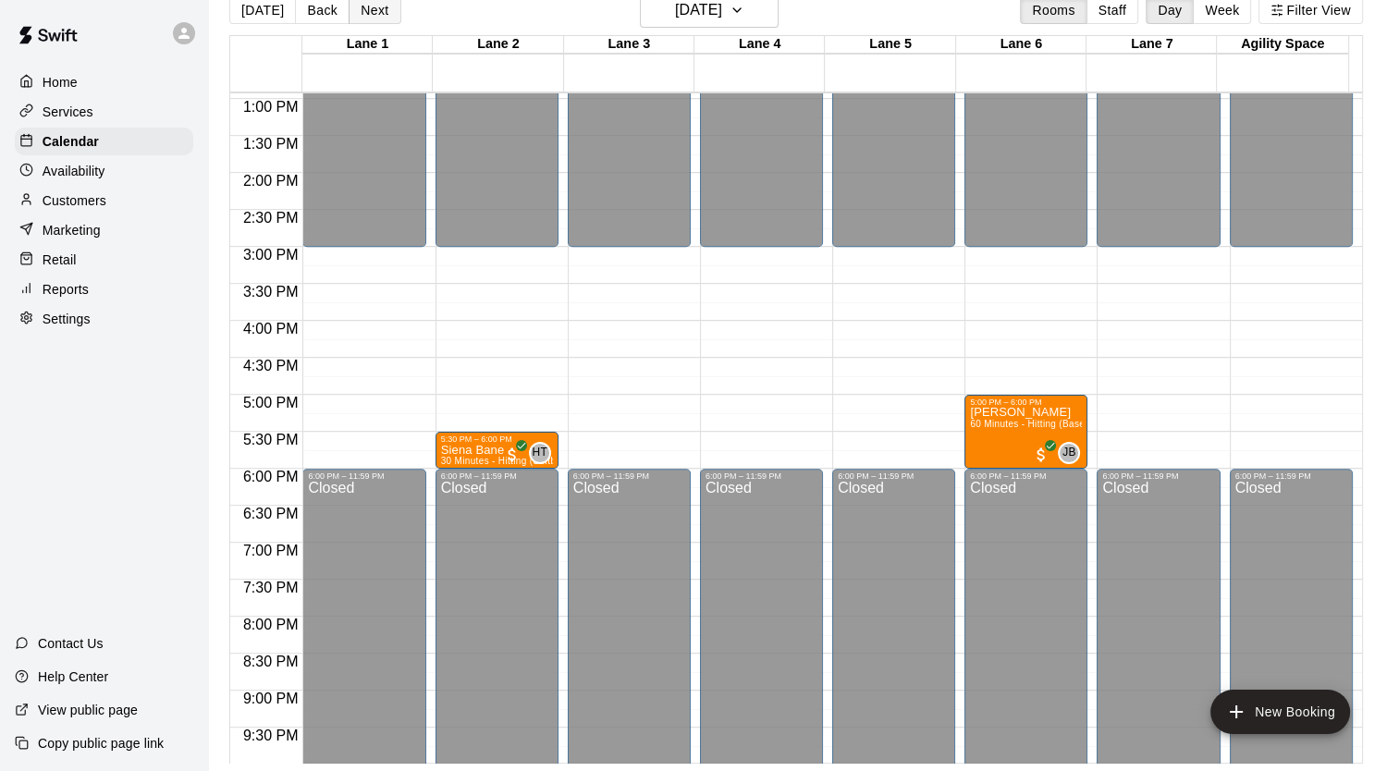
click at [375, 20] on button "Next" at bounding box center [375, 10] width 52 height 28
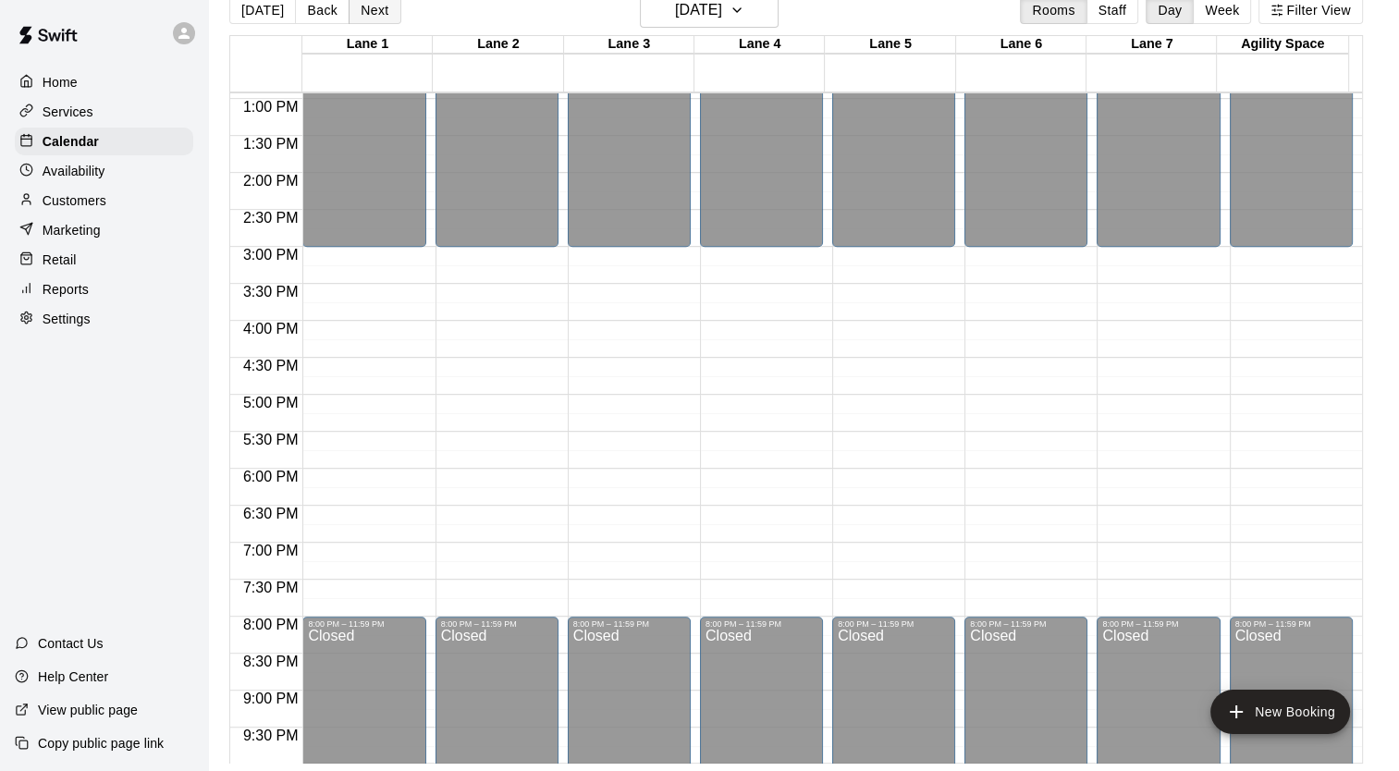
click at [375, 20] on button "Next" at bounding box center [375, 10] width 52 height 28
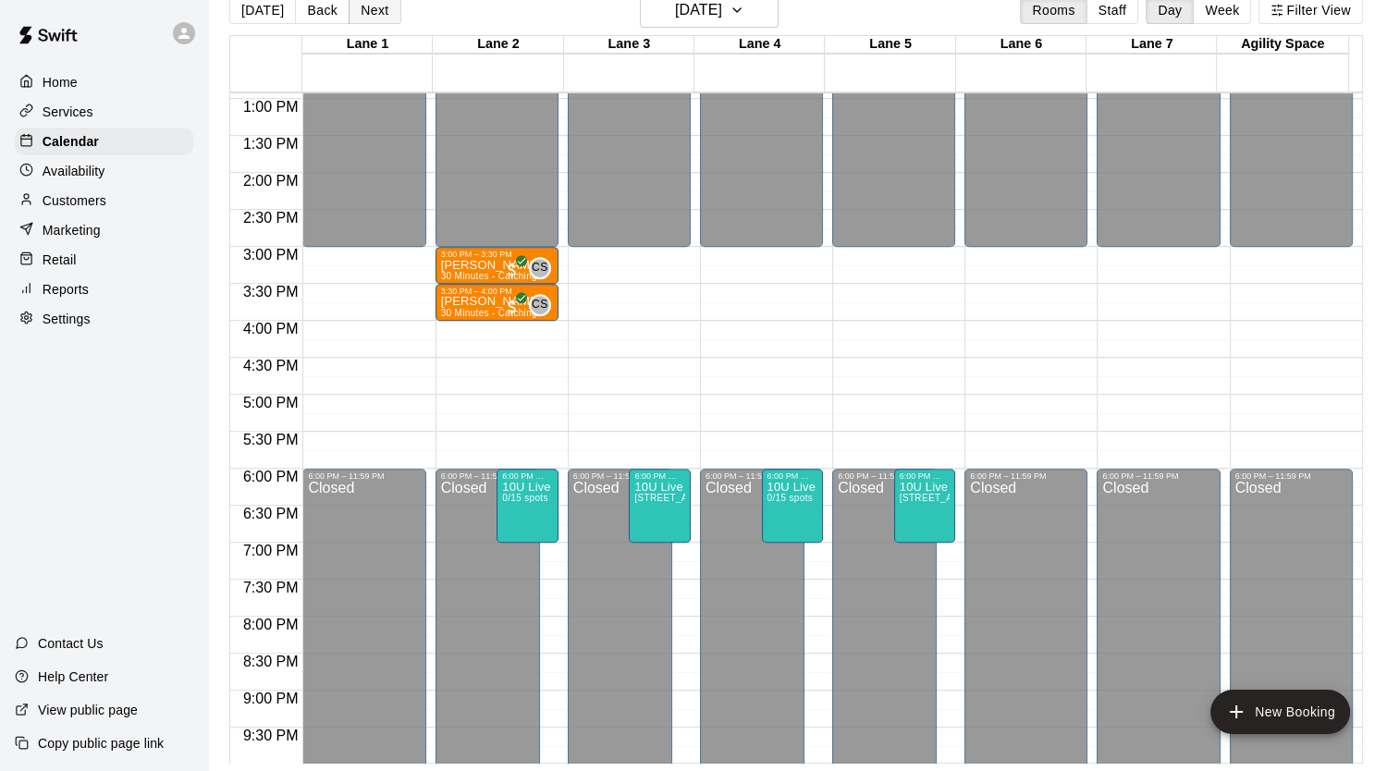
click at [375, 20] on button "Next" at bounding box center [375, 10] width 52 height 28
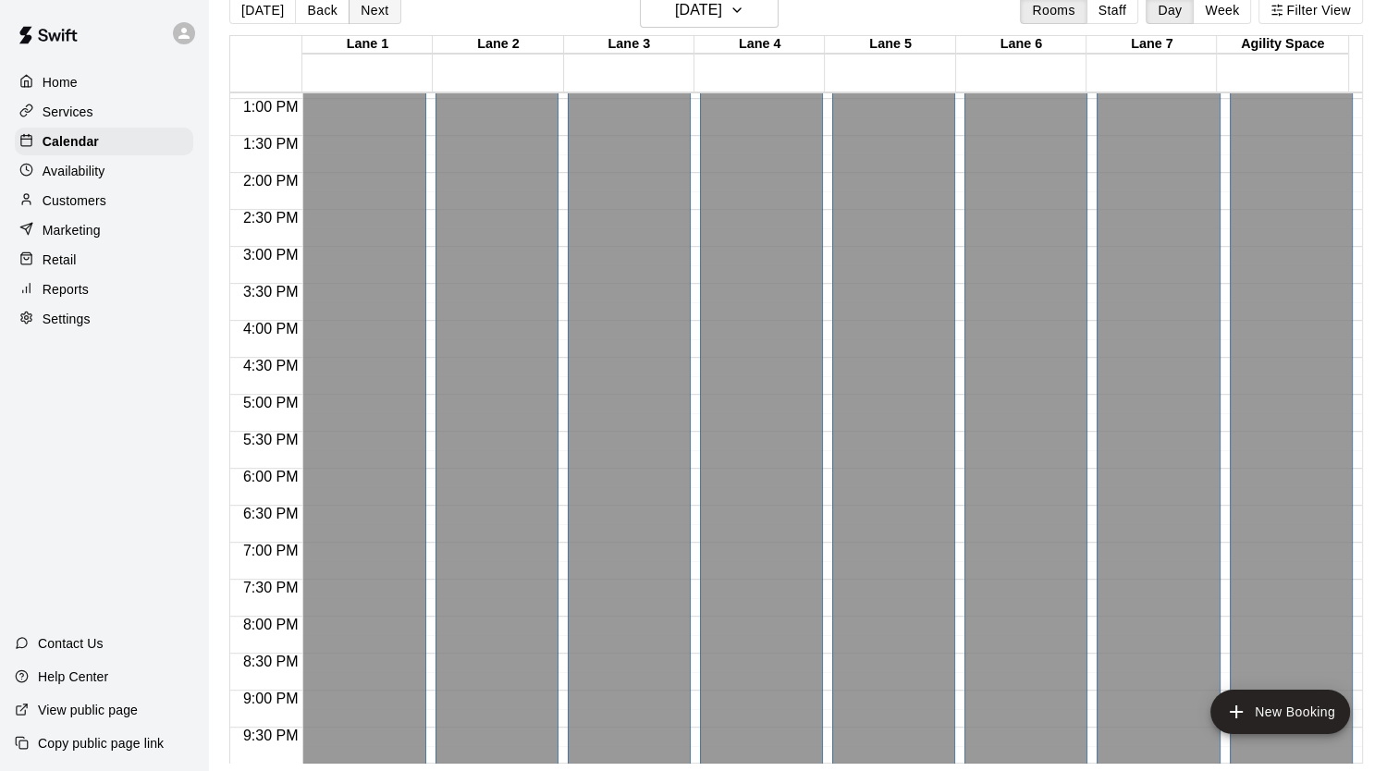
click at [375, 20] on button "Next" at bounding box center [375, 10] width 52 height 28
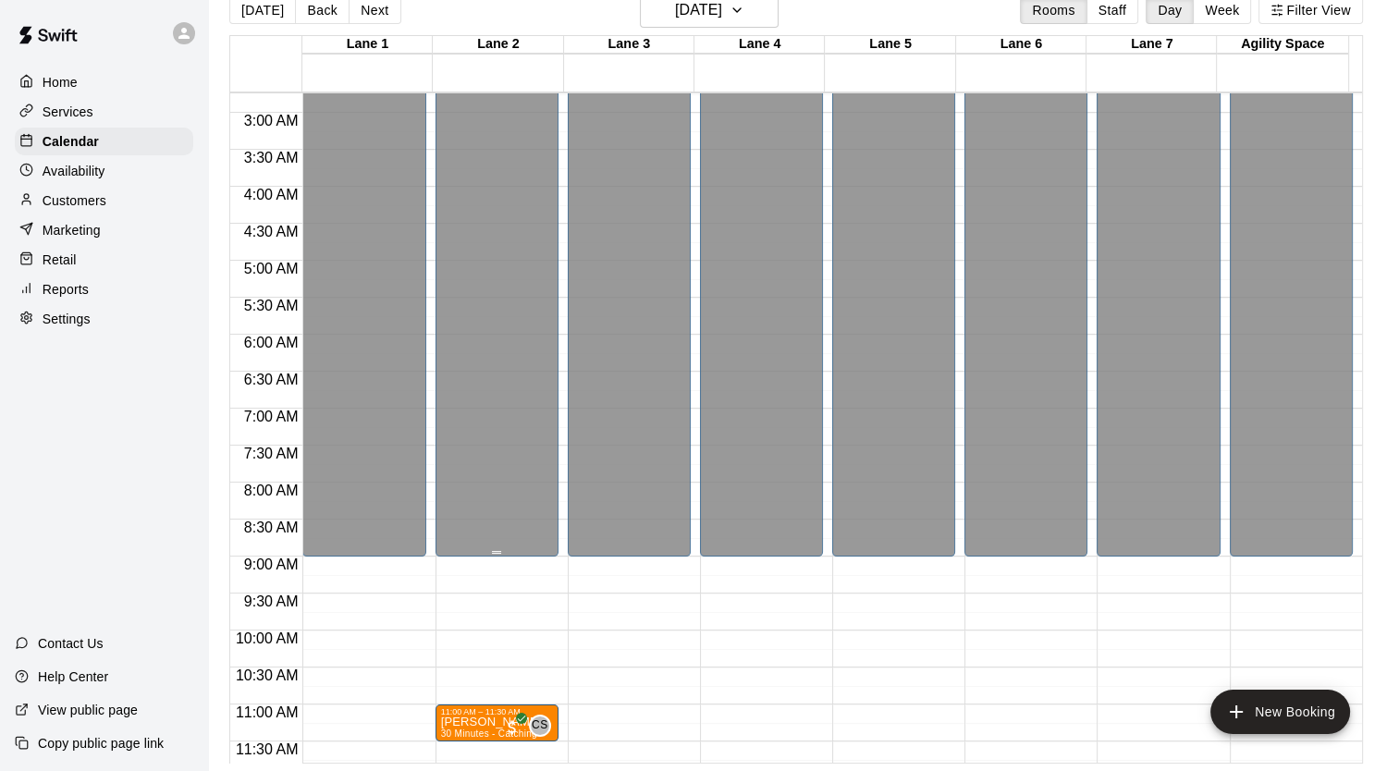
scroll to position [365, 0]
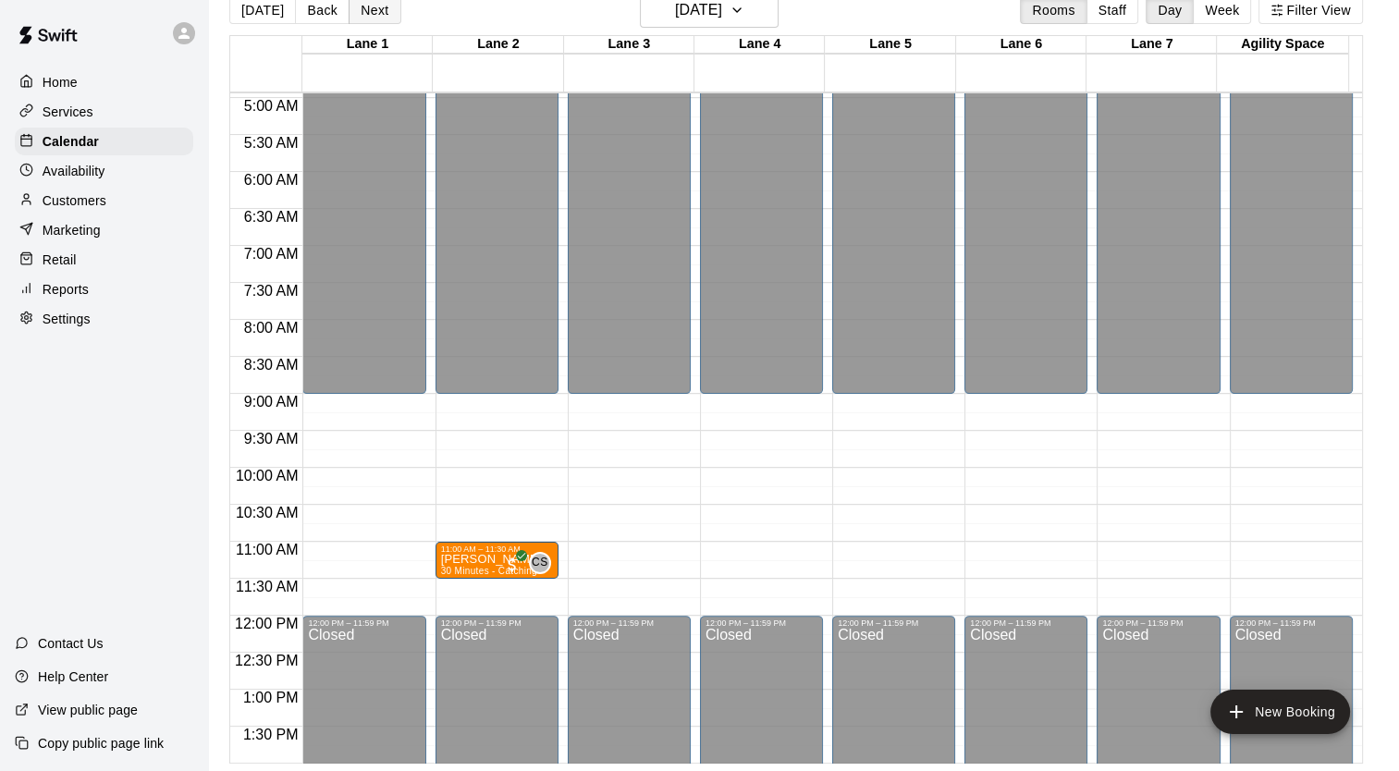
click at [372, 16] on button "Next" at bounding box center [375, 10] width 52 height 28
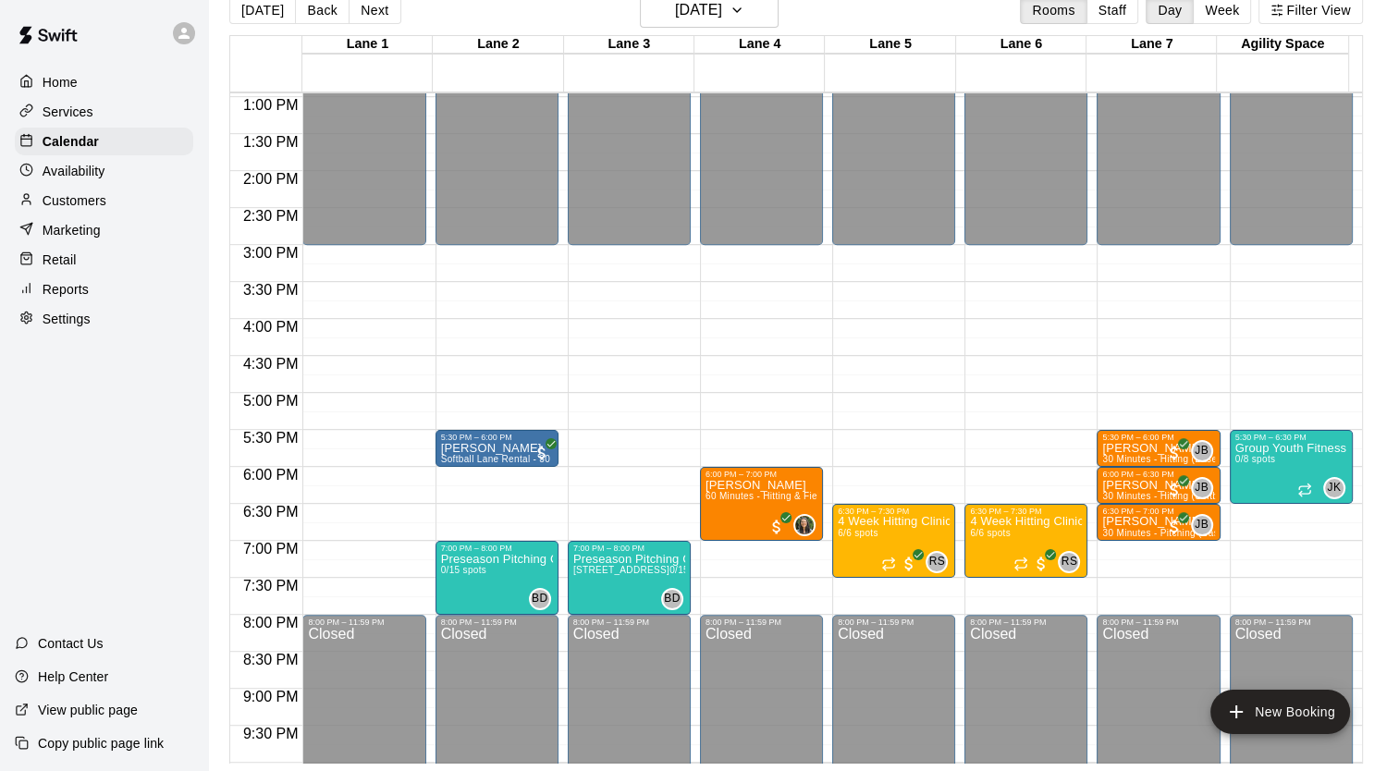
scroll to position [920, 0]
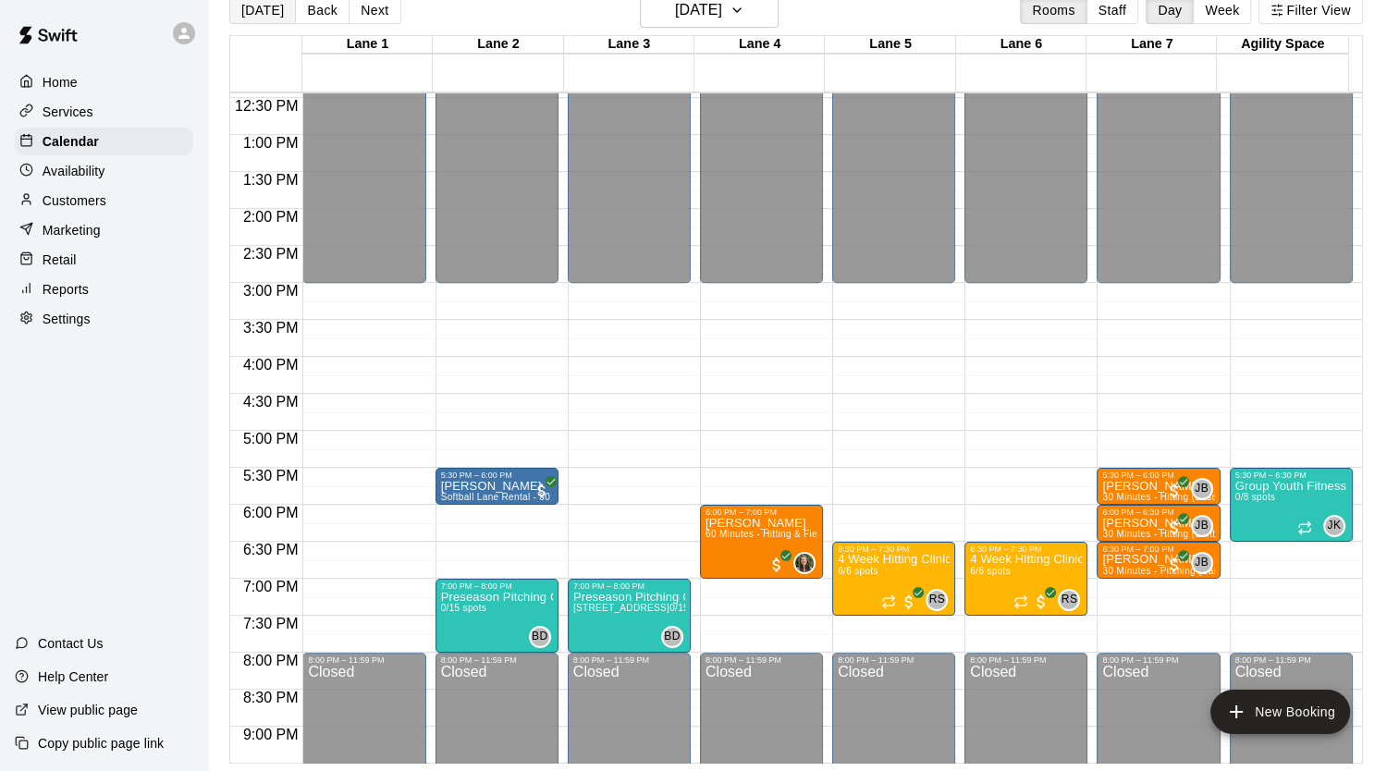
click at [276, 12] on button "[DATE]" at bounding box center [262, 10] width 67 height 28
